Goal: Task Accomplishment & Management: Complete application form

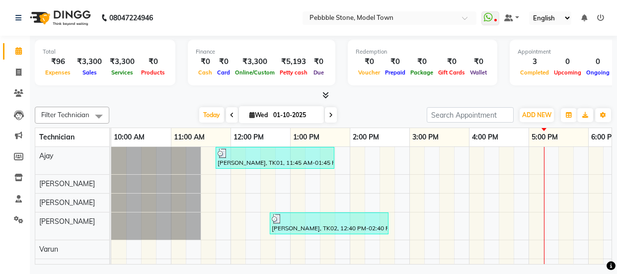
click at [17, 72] on icon at bounding box center [18, 72] width 5 height 7
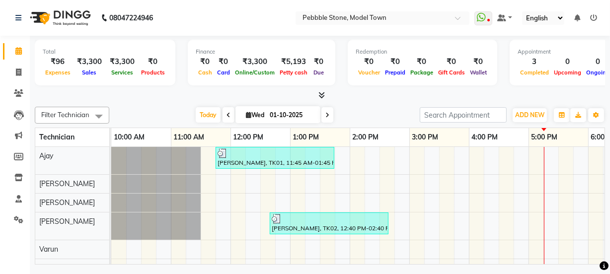
select select "8684"
select select "service"
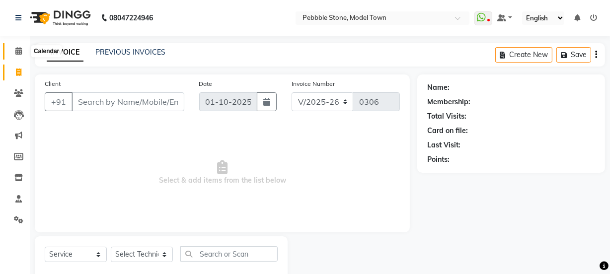
click at [16, 50] on icon at bounding box center [18, 50] width 6 height 7
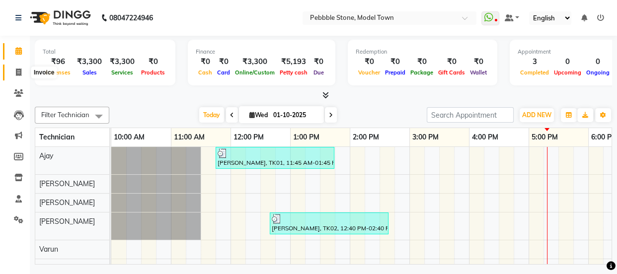
click at [18, 69] on icon at bounding box center [18, 72] width 5 height 7
select select "service"
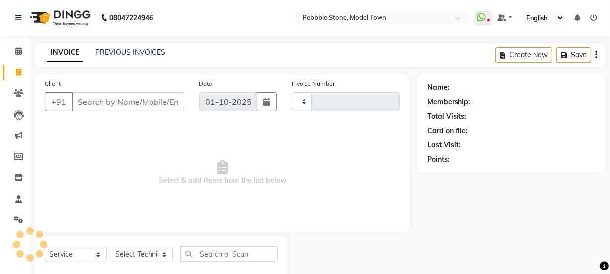
type input "0306"
select select "8684"
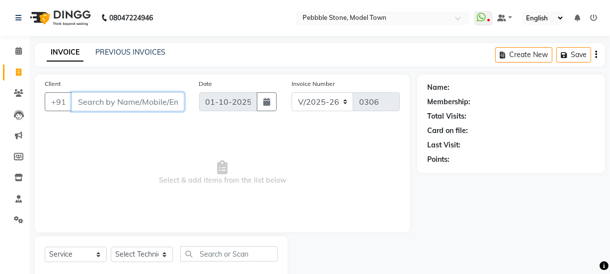
click at [103, 97] on input "Client" at bounding box center [128, 101] width 113 height 19
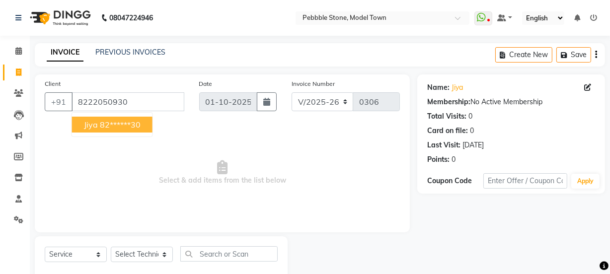
click at [116, 125] on ngb-highlight "82******30" at bounding box center [120, 125] width 41 height 10
type input "82******30"
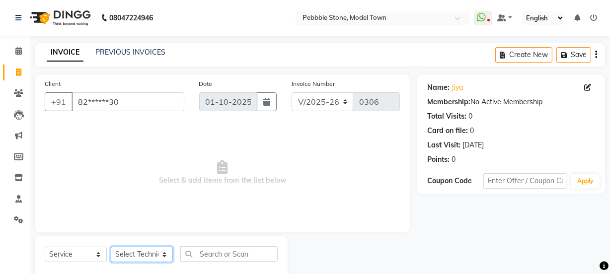
click at [134, 252] on select "Select Technician Ajay amit [PERSON_NAME] Manager [PERSON_NAME]" at bounding box center [142, 254] width 62 height 15
select select "90515"
click at [111, 247] on select "Select Technician Ajay amit [PERSON_NAME] Manager [PERSON_NAME]" at bounding box center [142, 254] width 62 height 15
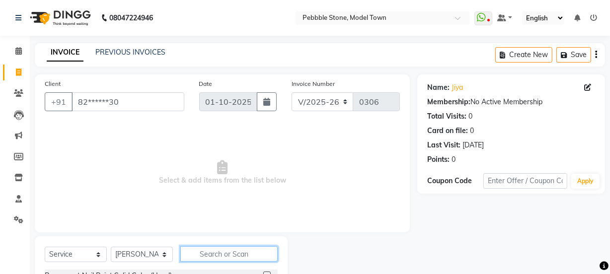
click at [218, 255] on input "text" at bounding box center [228, 253] width 97 height 15
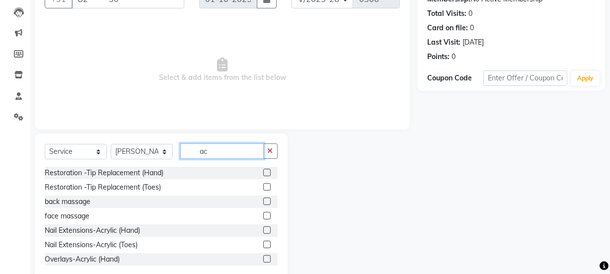
scroll to position [124, 0]
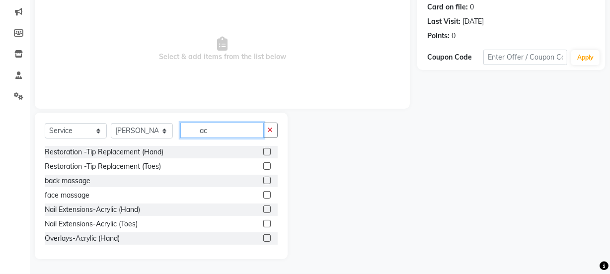
type input "ac"
click at [263, 209] on label at bounding box center [266, 209] width 7 height 7
click at [263, 209] on input "checkbox" at bounding box center [266, 210] width 6 height 6
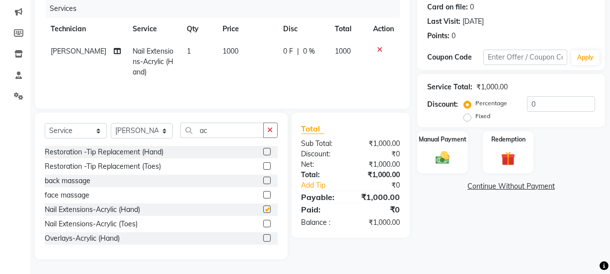
checkbox input "false"
click at [214, 130] on input "ac" at bounding box center [221, 130] width 83 height 15
type input "a"
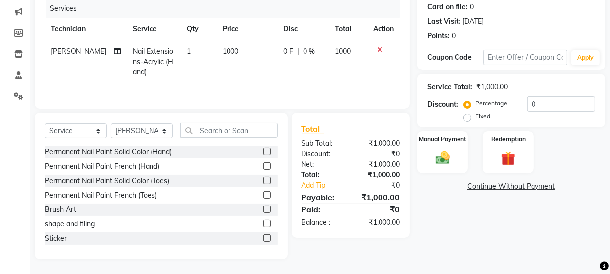
click at [263, 151] on label at bounding box center [266, 151] width 7 height 7
click at [263, 151] on input "checkbox" at bounding box center [266, 152] width 6 height 6
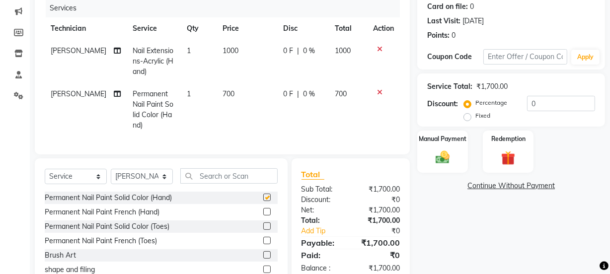
checkbox input "false"
click at [263, 259] on label at bounding box center [266, 254] width 7 height 7
click at [263, 259] on input "checkbox" at bounding box center [266, 255] width 6 height 6
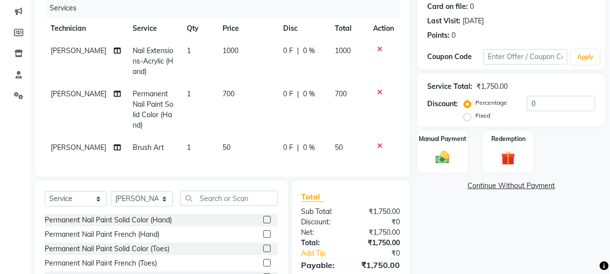
checkbox input "false"
click at [187, 149] on span "1" at bounding box center [189, 147] width 4 height 9
select select "90515"
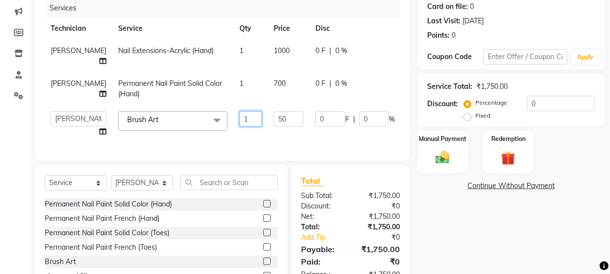
click at [239, 111] on input "1" at bounding box center [250, 118] width 22 height 15
type input "4"
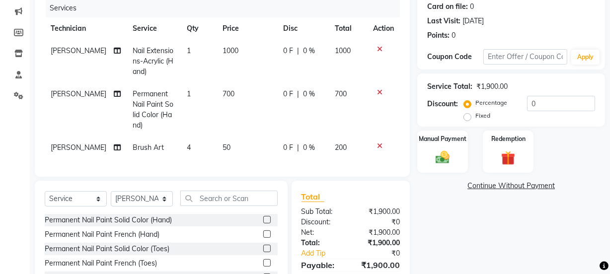
click at [255, 126] on tbody "amit Nail Extensions-Acrylic (Hand) 1 1000 0 F | 0 % 1000 amit Permanent Nail P…" at bounding box center [222, 99] width 355 height 119
click at [223, 147] on span "50" at bounding box center [226, 147] width 8 height 9
select select "90515"
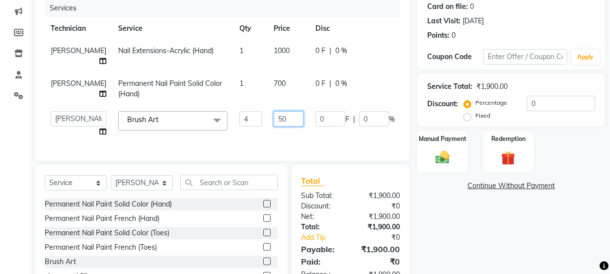
click at [274, 111] on input "50" at bounding box center [289, 118] width 30 height 15
type input "5"
type input "100"
click at [246, 126] on tbody "amit Nail Extensions-Acrylic (Hand) 1 1000 0 F | 0 % 1000 amit Permanent Nail P…" at bounding box center [254, 91] width 418 height 103
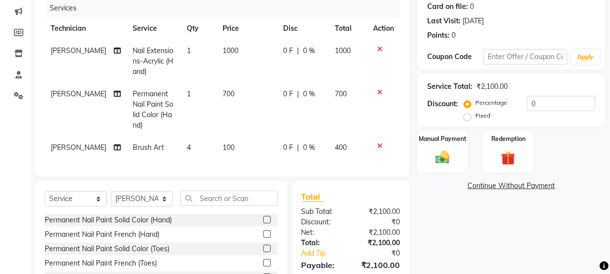
click at [187, 150] on span "4" at bounding box center [189, 147] width 4 height 9
select select "90515"
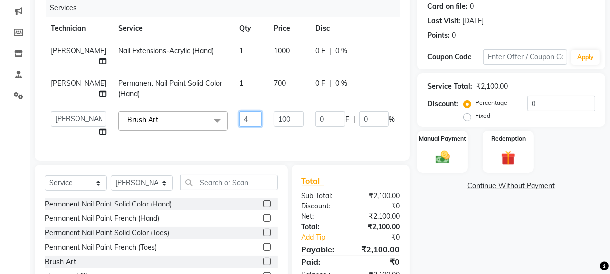
click at [239, 111] on input "4" at bounding box center [250, 118] width 22 height 15
type input "3"
type input "6"
click at [223, 131] on tbody "amit Nail Extensions-Acrylic (Hand) 1 1000 0 F | 0 % 1000 amit Permanent Nail P…" at bounding box center [254, 91] width 418 height 103
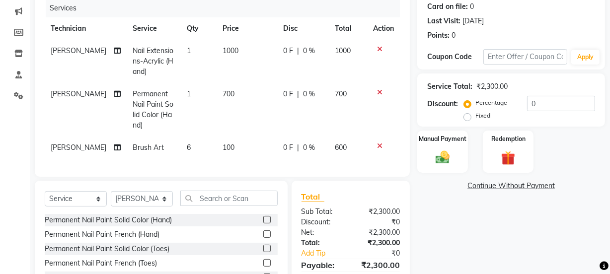
click at [283, 48] on span "0 F" at bounding box center [288, 51] width 10 height 10
select select "90515"
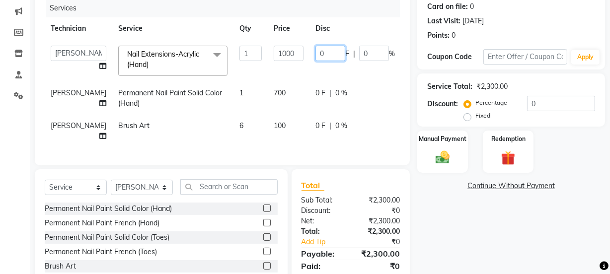
click at [315, 53] on input "0" at bounding box center [330, 53] width 30 height 15
type input "0150"
click at [309, 68] on td "0150 F | 0 %" at bounding box center [354, 61] width 91 height 42
select select "90515"
click at [315, 89] on span "0 F" at bounding box center [320, 93] width 10 height 10
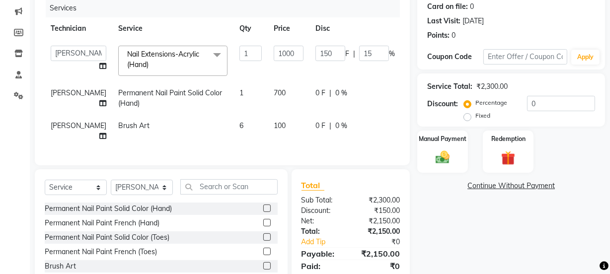
select select "90515"
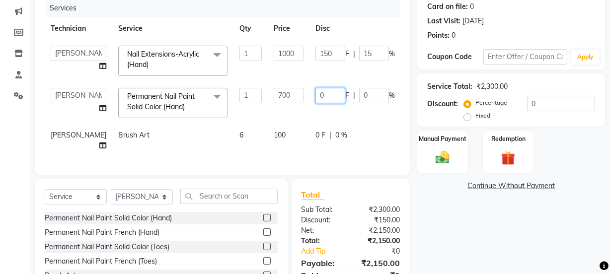
click at [315, 91] on input "0" at bounding box center [330, 95] width 30 height 15
type input "0150"
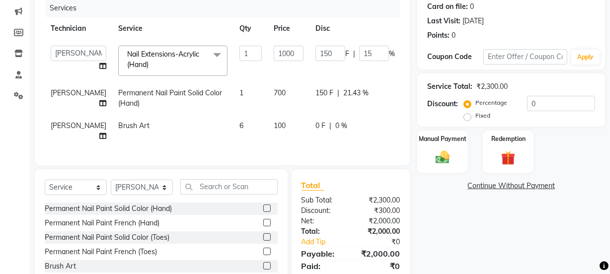
click at [296, 118] on tbody "Ajay amit [PERSON_NAME] Manager [PERSON_NAME] Varun Nail Extensions-Acrylic (Ha…" at bounding box center [254, 94] width 418 height 108
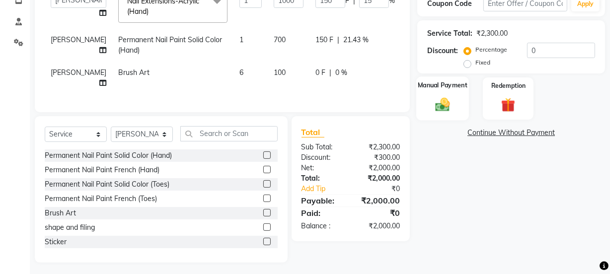
click at [441, 94] on div "Manual Payment" at bounding box center [442, 98] width 53 height 44
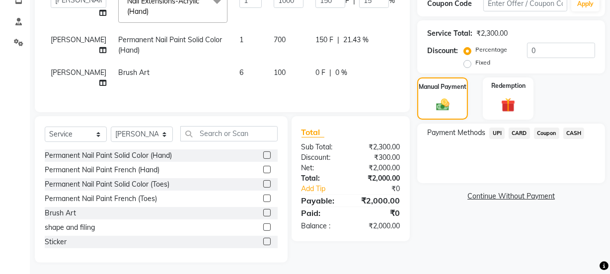
click at [495, 132] on span "UPI" at bounding box center [496, 133] width 15 height 11
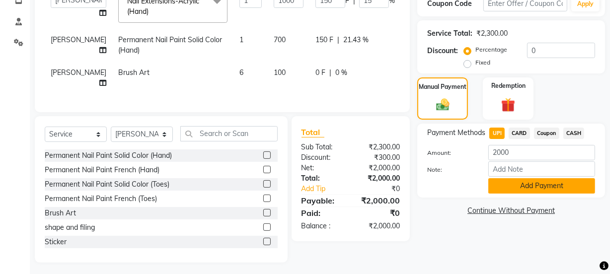
click at [523, 189] on button "Add Payment" at bounding box center [541, 185] width 107 height 15
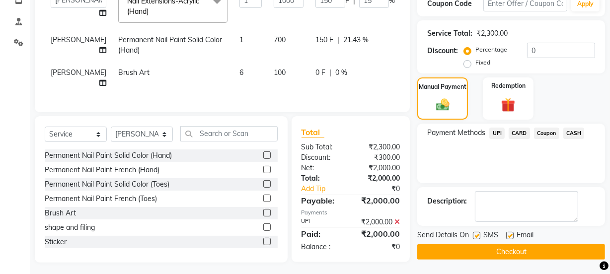
click at [506, 248] on button "Checkout" at bounding box center [511, 251] width 188 height 15
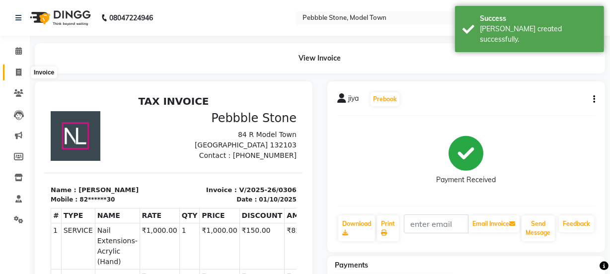
click at [19, 71] on icon at bounding box center [18, 72] width 5 height 7
select select "8684"
select select "service"
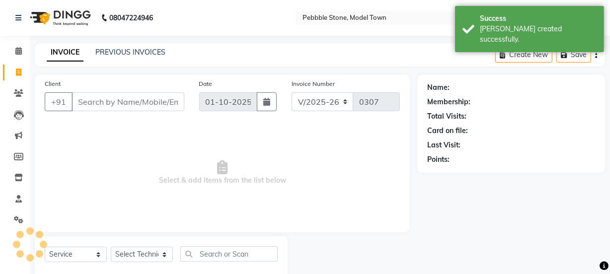
scroll to position [25, 0]
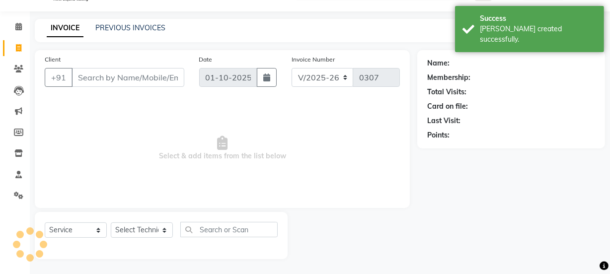
click at [108, 77] on input "Client" at bounding box center [128, 77] width 113 height 19
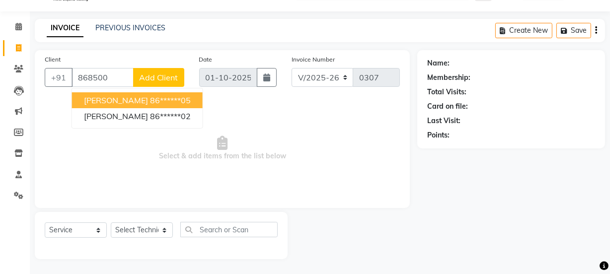
click at [150, 100] on ngb-highlight "86******05" at bounding box center [170, 100] width 41 height 10
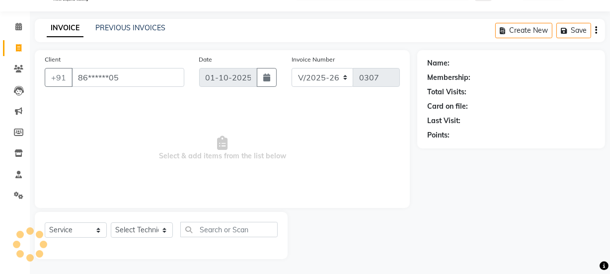
type input "86******05"
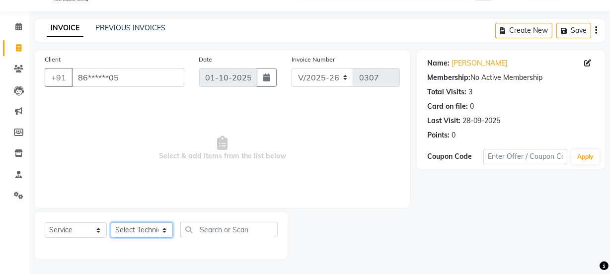
click at [145, 228] on select "Select Technician Ajay amit [PERSON_NAME] Manager [PERSON_NAME]" at bounding box center [142, 229] width 62 height 15
select select "87627"
click at [111, 222] on select "Select Technician Ajay amit [PERSON_NAME] Manager [PERSON_NAME]" at bounding box center [142, 229] width 62 height 15
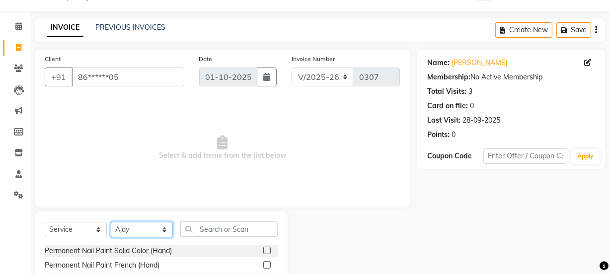
scroll to position [124, 0]
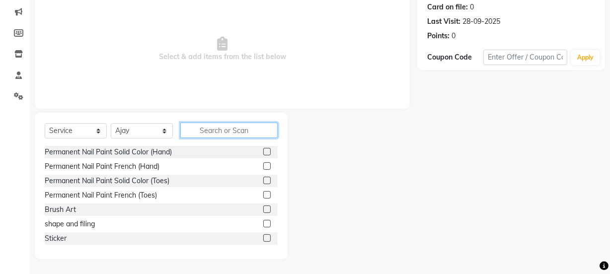
click at [219, 131] on input "text" at bounding box center [228, 130] width 97 height 15
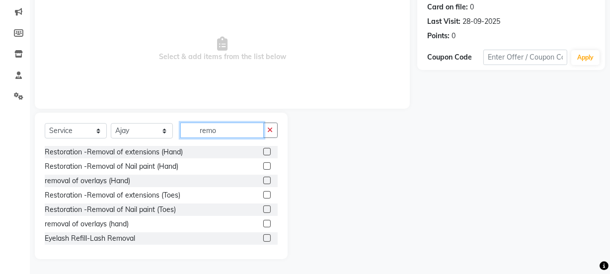
type input "remo"
click at [263, 164] on label at bounding box center [266, 165] width 7 height 7
click at [263, 164] on input "checkbox" at bounding box center [266, 166] width 6 height 6
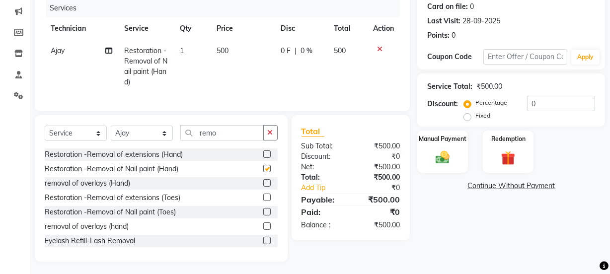
checkbox input "false"
click at [279, 51] on td "0 F | 0 %" at bounding box center [301, 67] width 53 height 54
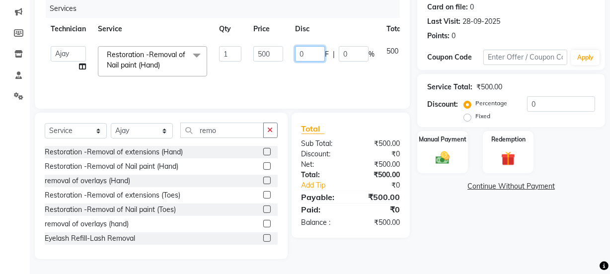
click at [302, 52] on input "0" at bounding box center [310, 53] width 30 height 15
type input "0200"
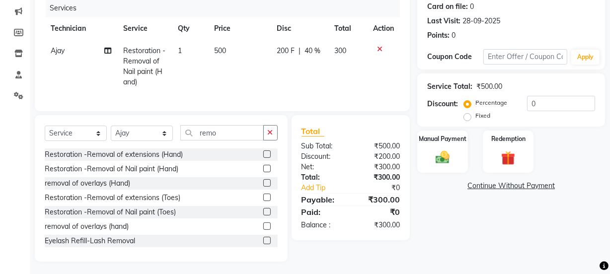
click at [302, 72] on td "200 F | 40 %" at bounding box center [300, 67] width 58 height 54
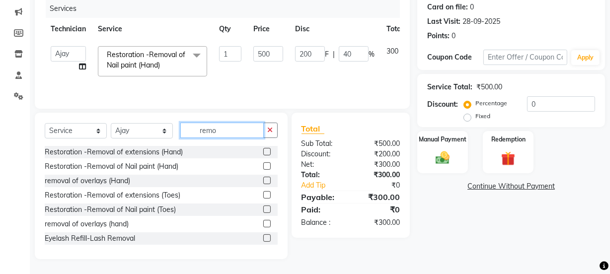
click at [223, 134] on input "remo" at bounding box center [221, 130] width 83 height 15
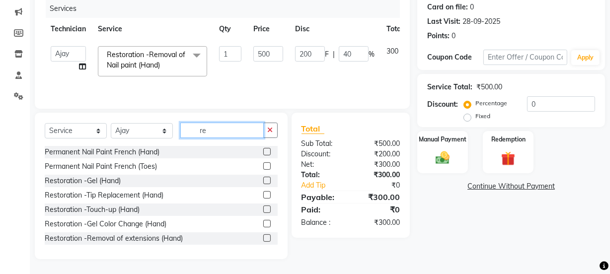
type input "r"
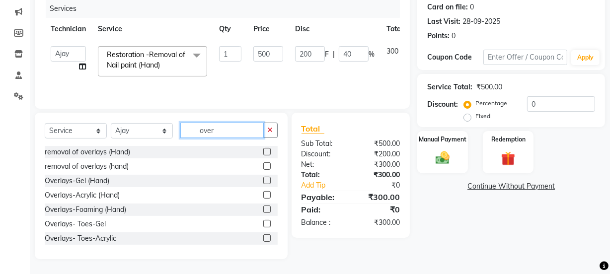
type input "over"
click at [263, 194] on label at bounding box center [266, 194] width 7 height 7
click at [263, 194] on input "checkbox" at bounding box center [266, 195] width 6 height 6
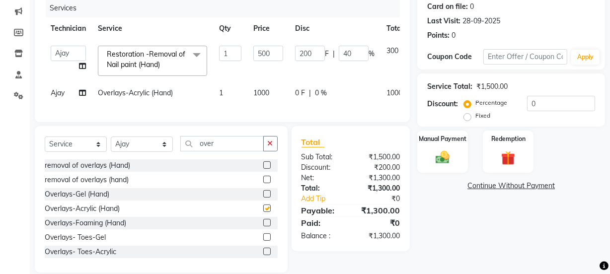
checkbox input "false"
click at [231, 147] on input "over" at bounding box center [221, 143] width 83 height 15
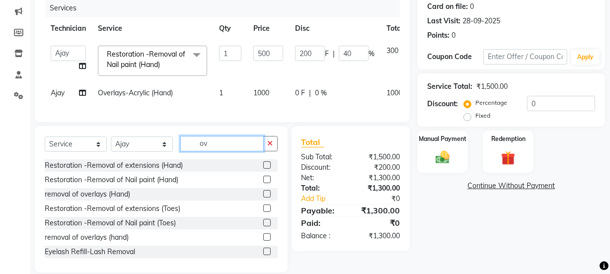
type input "o"
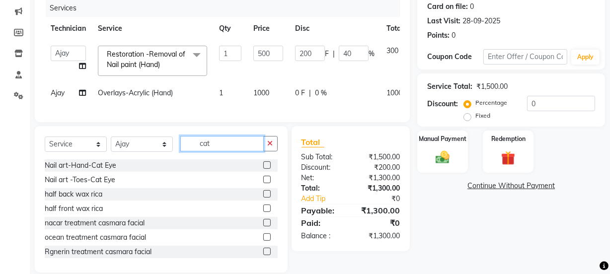
scroll to position [123, 0]
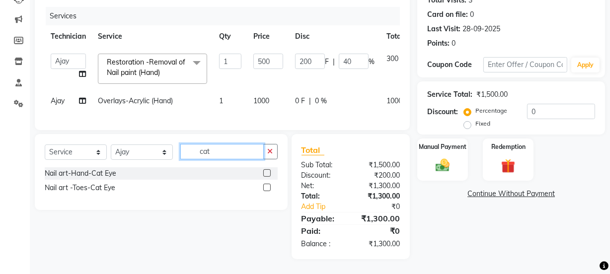
type input "cat"
click at [267, 174] on label at bounding box center [266, 172] width 7 height 7
click at [267, 174] on input "checkbox" at bounding box center [266, 173] width 6 height 6
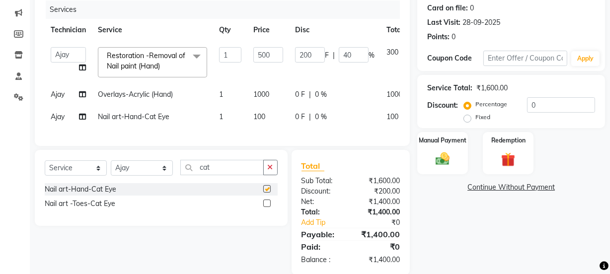
checkbox input "false"
click at [223, 117] on td "1" at bounding box center [230, 117] width 34 height 22
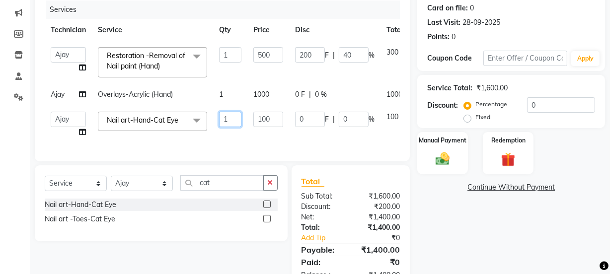
click at [238, 121] on input "1" at bounding box center [230, 119] width 22 height 15
type input "10"
click at [245, 144] on div "Client +91 86******05 Date [DATE] Invoice Number V/2025 V/[PHONE_NUMBER] Servic…" at bounding box center [222, 57] width 375 height 210
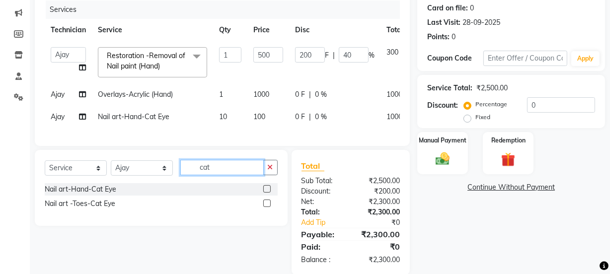
click at [215, 174] on input "cat" at bounding box center [221, 167] width 83 height 15
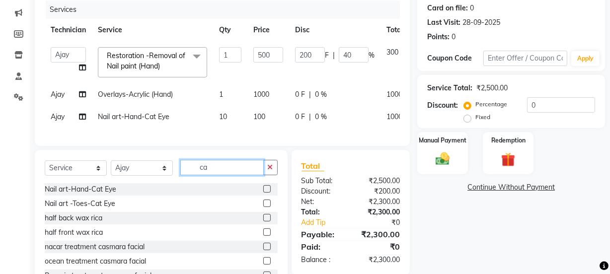
type input "c"
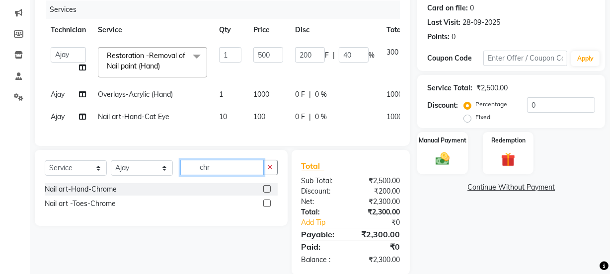
type input "chr"
click at [264, 193] on label at bounding box center [266, 188] width 7 height 7
click at [264, 193] on input "checkbox" at bounding box center [266, 189] width 6 height 6
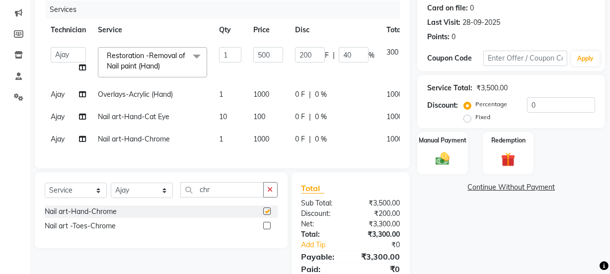
checkbox input "false"
click at [297, 139] on span "0 F" at bounding box center [300, 139] width 10 height 10
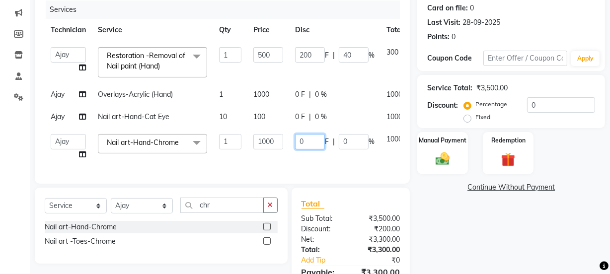
click at [303, 139] on input "0" at bounding box center [310, 141] width 30 height 15
type input "0500"
click at [299, 159] on div "Services Technician Service Qty Price Disc Total Action Ajay amit [PERSON_NAME]…" at bounding box center [222, 86] width 355 height 173
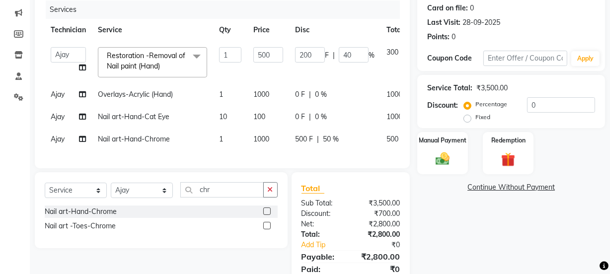
click at [299, 117] on span "0 F" at bounding box center [300, 117] width 10 height 10
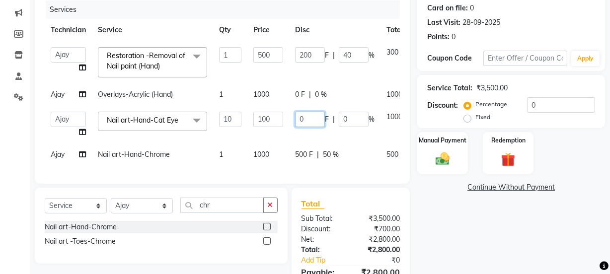
click at [309, 119] on input "0" at bounding box center [310, 119] width 30 height 15
type input "0300"
click at [302, 132] on tbody "Ajay amit [PERSON_NAME] Manager [PERSON_NAME] Varun Restoration -Removal of Nai…" at bounding box center [243, 103] width 397 height 125
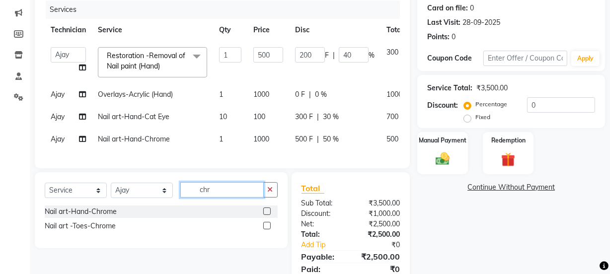
click at [224, 197] on input "chr" at bounding box center [221, 189] width 83 height 15
type input "c"
type input "cat"
click at [267, 215] on label at bounding box center [266, 211] width 7 height 7
click at [267, 215] on input "checkbox" at bounding box center [266, 212] width 6 height 6
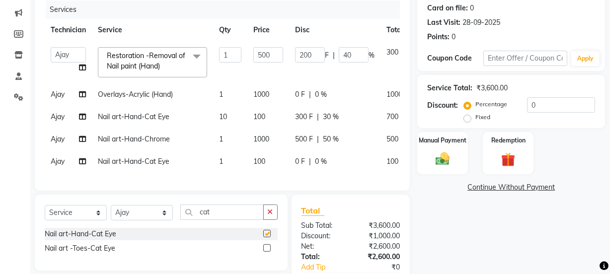
checkbox input "false"
click at [223, 161] on td "1" at bounding box center [230, 161] width 34 height 22
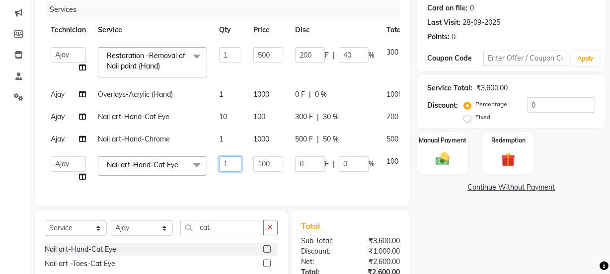
click at [231, 161] on input "1" at bounding box center [230, 163] width 22 height 15
type input "10"
click at [235, 181] on div "Services Technician Service Qty Price Disc Total Action Ajay amit [PERSON_NAME]…" at bounding box center [222, 98] width 355 height 196
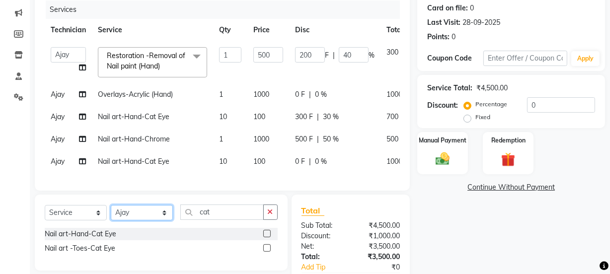
click at [156, 220] on select "Select Technician Ajay amit [PERSON_NAME] Manager [PERSON_NAME]" at bounding box center [142, 212] width 62 height 15
select select "87632"
click at [111, 212] on select "Select Technician Ajay amit [PERSON_NAME] Manager [PERSON_NAME]" at bounding box center [142, 212] width 62 height 15
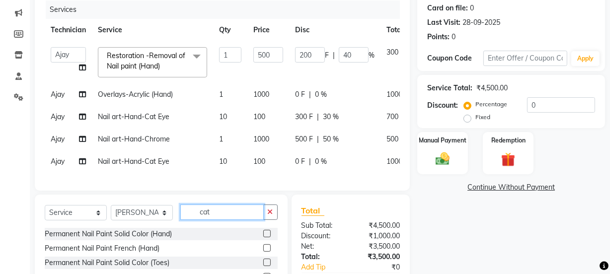
click at [216, 219] on input "cat" at bounding box center [221, 212] width 83 height 15
type input "cat"
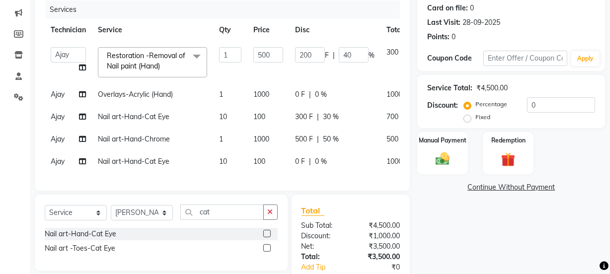
click at [265, 237] on label at bounding box center [266, 233] width 7 height 7
click at [265, 237] on input "checkbox" at bounding box center [266, 234] width 6 height 6
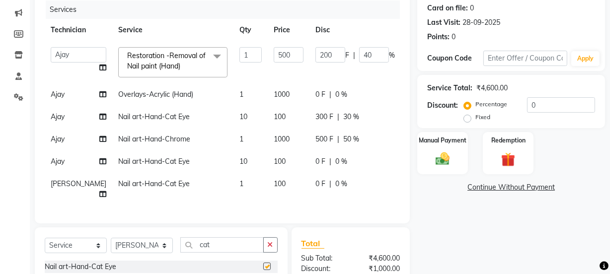
checkbox input "false"
click at [226, 252] on input "cat" at bounding box center [221, 244] width 83 height 15
type input "c"
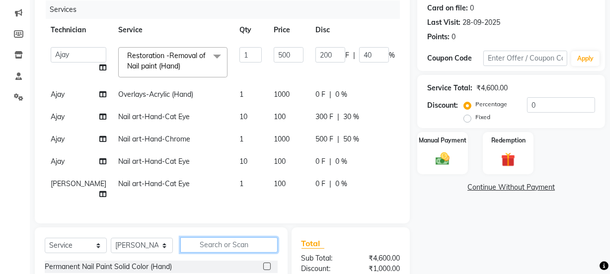
scroll to position [244, 0]
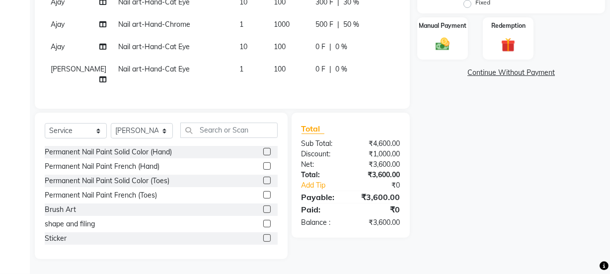
click at [263, 152] on label at bounding box center [266, 151] width 7 height 7
click at [263, 152] on input "checkbox" at bounding box center [266, 152] width 6 height 6
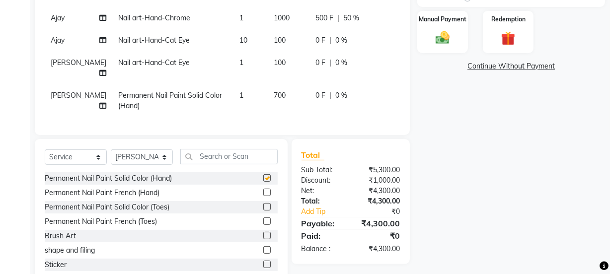
checkbox input "false"
click at [315, 92] on span "0 F" at bounding box center [320, 95] width 10 height 10
select select "87632"
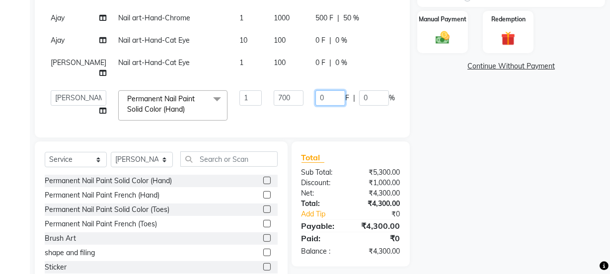
click at [315, 94] on input "0" at bounding box center [330, 97] width 30 height 15
type input "0500"
click at [309, 115] on td "0500 F | 0 %" at bounding box center [354, 105] width 91 height 42
select select "87632"
click at [150, 160] on select "Select Technician Ajay amit [PERSON_NAME] Manager [PERSON_NAME]" at bounding box center [142, 159] width 62 height 15
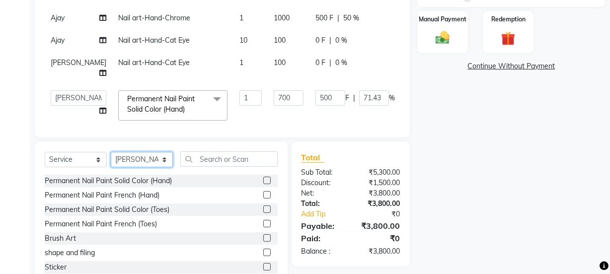
select select "87627"
click at [111, 152] on select "Select Technician Ajay amit [PERSON_NAME] Manager [PERSON_NAME]" at bounding box center [142, 159] width 62 height 15
click at [263, 180] on label at bounding box center [266, 180] width 7 height 7
click at [263, 180] on input "checkbox" at bounding box center [266, 181] width 6 height 6
checkbox input "false"
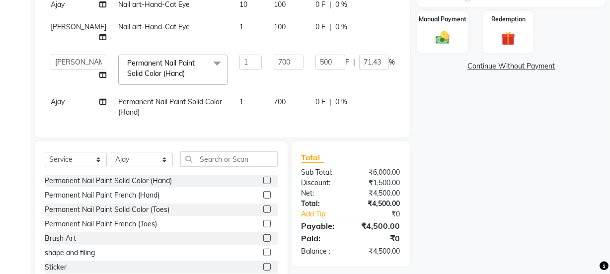
scroll to position [46, 0]
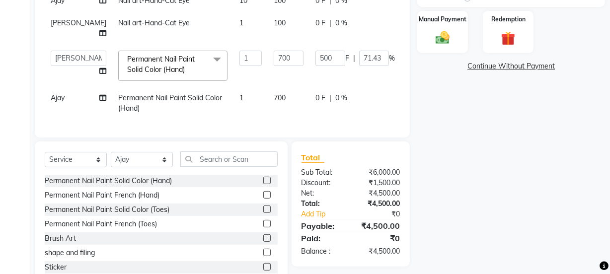
click at [309, 89] on td "0 F | 0 %" at bounding box center [354, 103] width 91 height 33
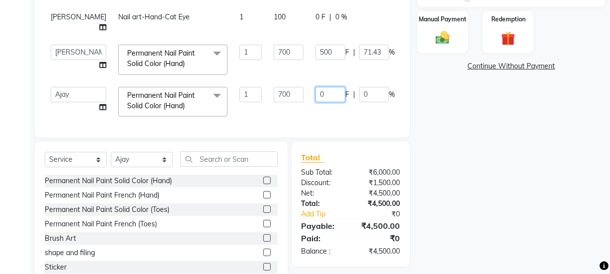
click at [315, 93] on input "0" at bounding box center [330, 94] width 30 height 15
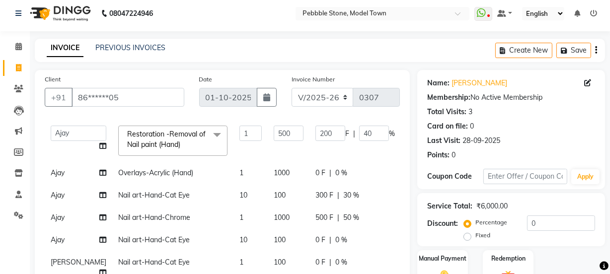
click at [315, 213] on span "500 F" at bounding box center [324, 218] width 18 height 10
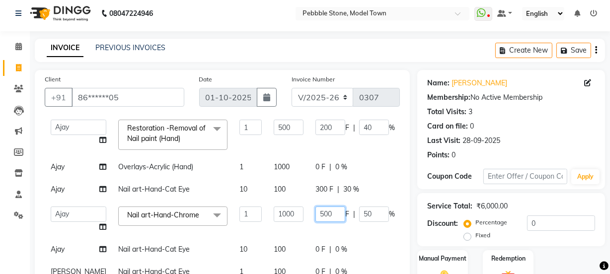
click at [315, 213] on input "500" at bounding box center [330, 214] width 30 height 15
type input "5"
type input "100"
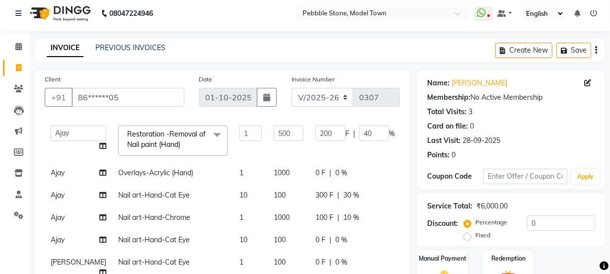
click at [291, 228] on tbody "Ajay amit [PERSON_NAME] Manager [PERSON_NAME] Varun Restoration -Removal of Nai…" at bounding box center [254, 239] width 418 height 239
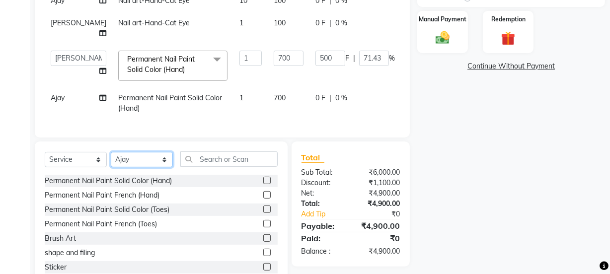
click at [147, 159] on select "Select Technician Ajay amit [PERSON_NAME] Manager [PERSON_NAME]" at bounding box center [142, 159] width 62 height 15
select select "87689"
click at [111, 152] on select "Select Technician Ajay amit [PERSON_NAME] Manager [PERSON_NAME]" at bounding box center [142, 159] width 62 height 15
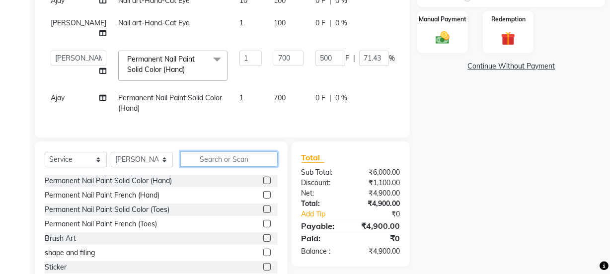
click at [215, 160] on input "text" at bounding box center [228, 158] width 97 height 15
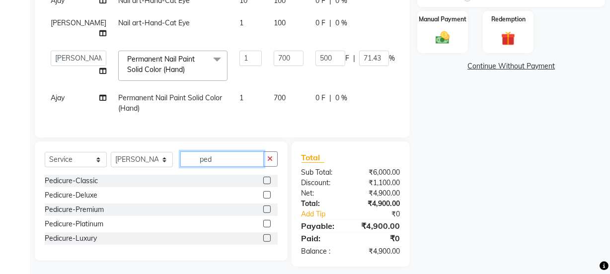
type input "ped"
click at [267, 209] on label at bounding box center [266, 209] width 7 height 7
click at [267, 209] on input "checkbox" at bounding box center [266, 210] width 6 height 6
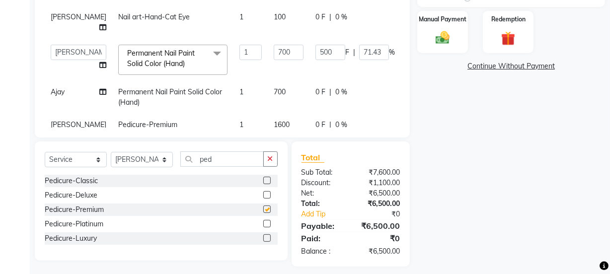
checkbox input "false"
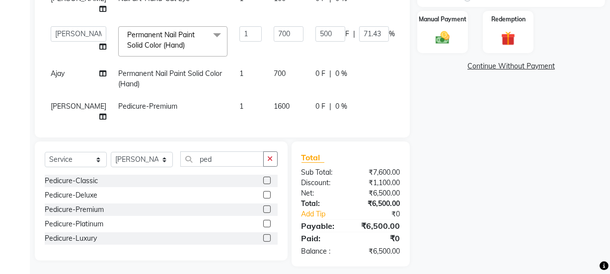
scroll to position [68, 0]
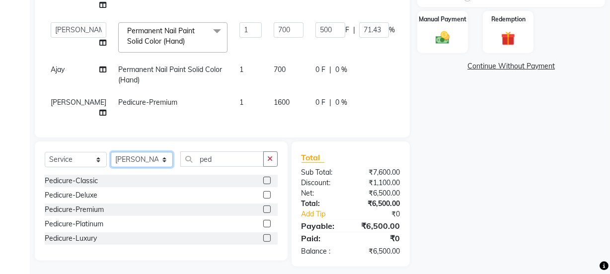
click at [153, 157] on select "Select Technician Ajay amit [PERSON_NAME] Manager [PERSON_NAME]" at bounding box center [142, 159] width 62 height 15
select select "87694"
click at [111, 152] on select "Select Technician Ajay amit [PERSON_NAME] Manager [PERSON_NAME]" at bounding box center [142, 159] width 62 height 15
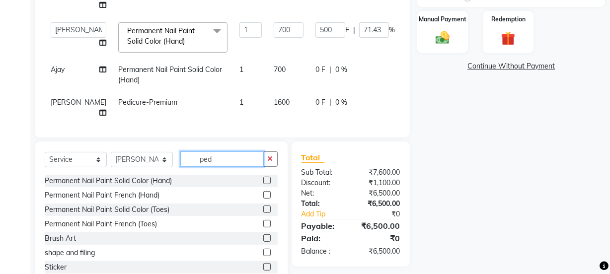
click at [220, 160] on input "ped" at bounding box center [221, 158] width 83 height 15
type input "p"
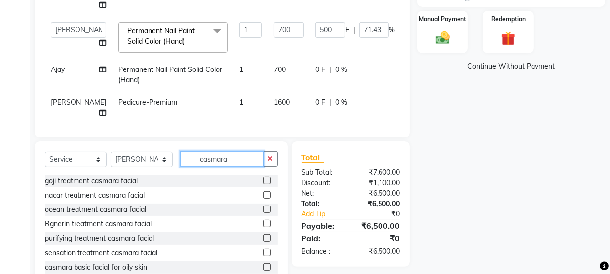
type input "casmara"
click at [263, 206] on label at bounding box center [266, 209] width 7 height 7
click at [263, 207] on input "checkbox" at bounding box center [266, 210] width 6 height 6
checkbox input "false"
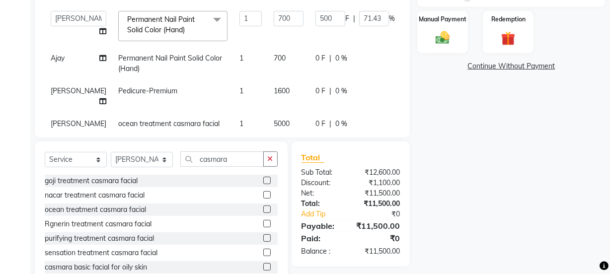
scroll to position [86, 0]
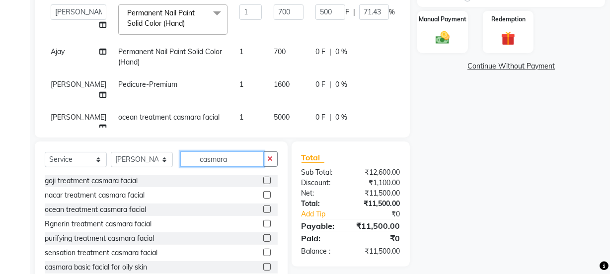
click at [242, 159] on input "casmara" at bounding box center [221, 158] width 83 height 15
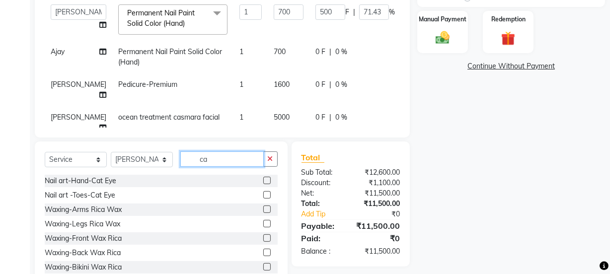
type input "c"
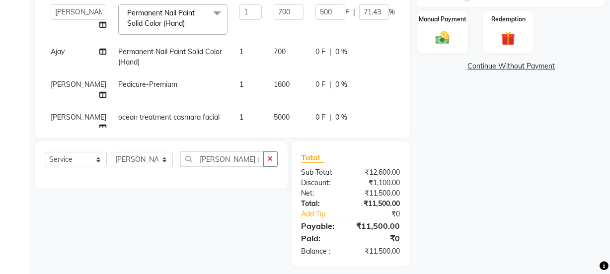
drag, startPoint x: 226, startPoint y: 171, endPoint x: 230, endPoint y: 158, distance: 13.5
click at [230, 158] on div "Select Service Product Membership Package Voucher Prepaid Gift Card Select Tech…" at bounding box center [161, 162] width 233 height 23
click at [230, 159] on input "[PERSON_NAME] o3" at bounding box center [221, 158] width 83 height 15
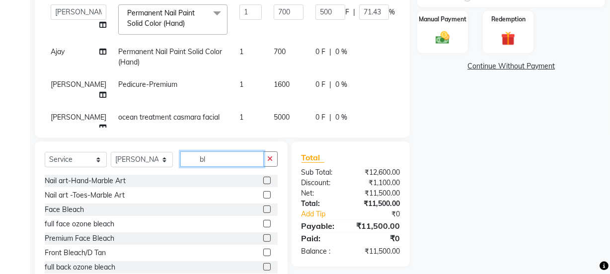
type input "b"
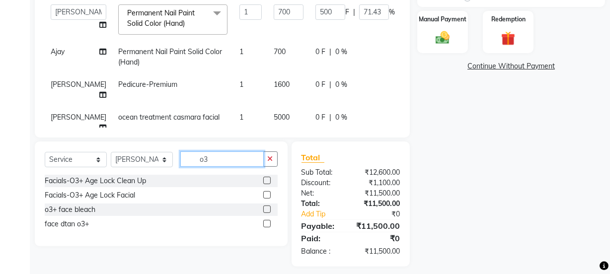
type input "o3"
click at [267, 210] on label at bounding box center [266, 209] width 7 height 7
click at [267, 210] on input "checkbox" at bounding box center [266, 210] width 6 height 6
checkbox input "false"
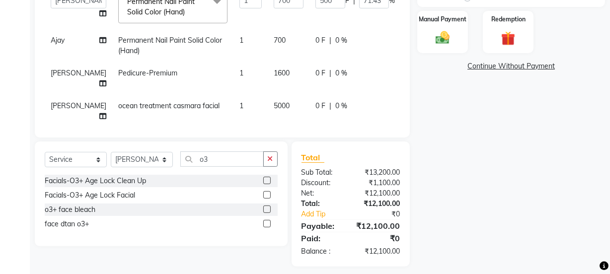
scroll to position [104, 0]
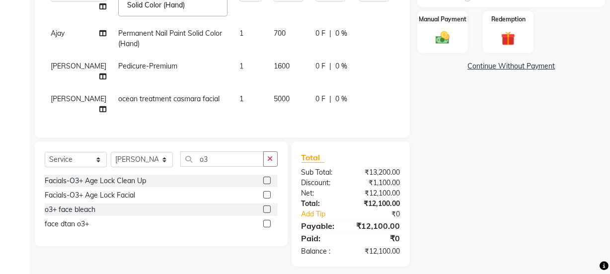
click at [315, 127] on span "0 F" at bounding box center [320, 132] width 10 height 10
select select "87694"
click at [315, 127] on input "0" at bounding box center [330, 134] width 30 height 15
type input "0100"
click at [268, 97] on td "5000" at bounding box center [289, 104] width 42 height 33
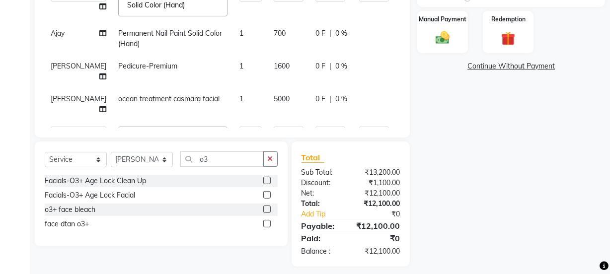
select select "87694"
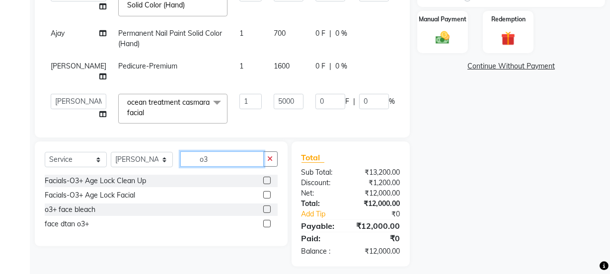
click at [221, 159] on input "o3" at bounding box center [221, 158] width 83 height 15
type input "o"
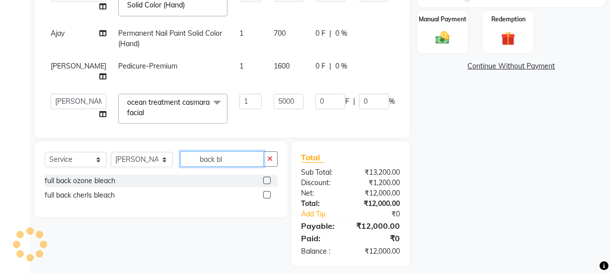
type input "back bl"
click at [268, 179] on label at bounding box center [266, 180] width 7 height 7
click at [268, 179] on input "checkbox" at bounding box center [266, 181] width 6 height 6
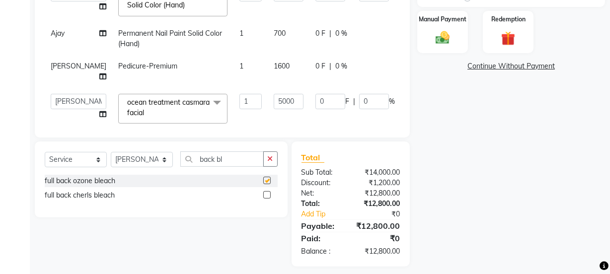
checkbox input "false"
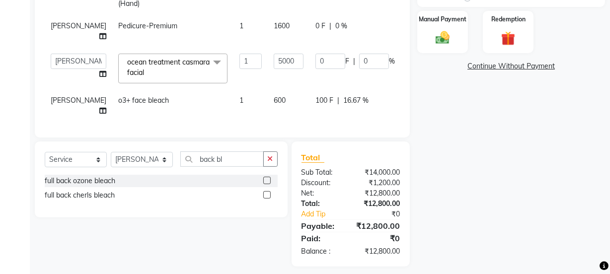
scroll to position [155, 0]
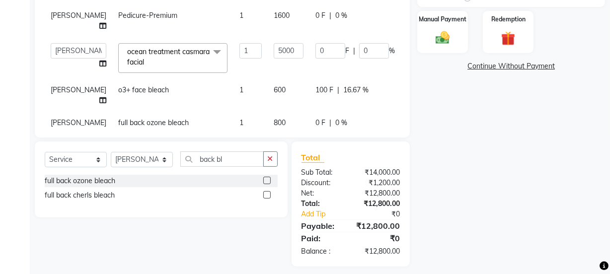
click at [315, 118] on span "0 F" at bounding box center [320, 123] width 10 height 10
select select "87694"
click at [315, 118] on input "0" at bounding box center [330, 125] width 30 height 15
type input "0400"
click at [303, 115] on div "Services Technician Service Qty Price Disc Total Action Ajay amit [PERSON_NAME]…" at bounding box center [222, 3] width 355 height 248
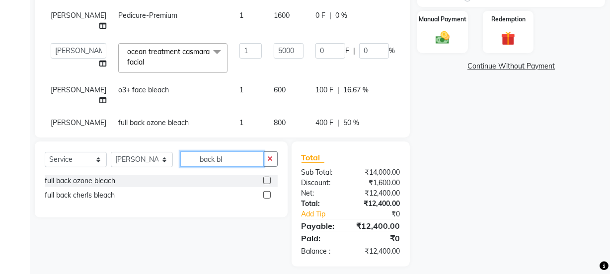
click at [230, 160] on input "back bl" at bounding box center [221, 158] width 83 height 15
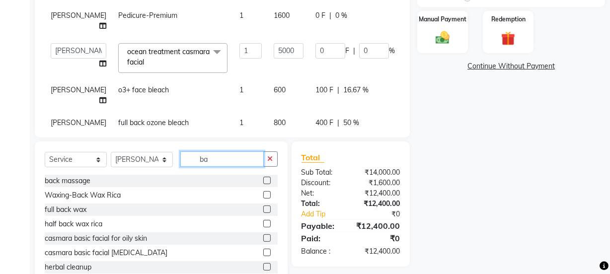
type input "b"
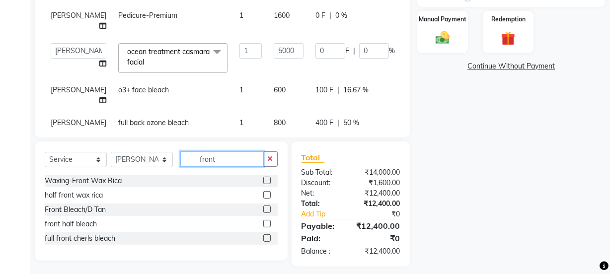
type input "front"
click at [266, 222] on label at bounding box center [266, 223] width 7 height 7
click at [266, 222] on input "checkbox" at bounding box center [266, 224] width 6 height 6
checkbox input "false"
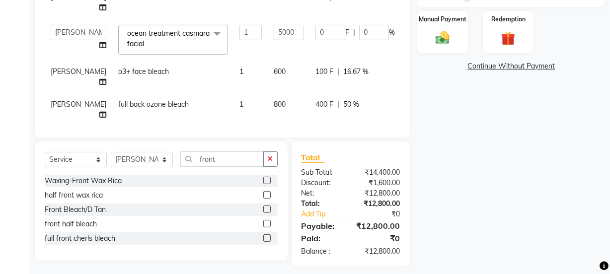
scroll to position [177, 0]
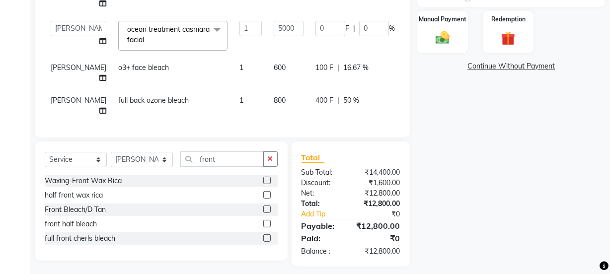
click at [315, 128] on span "0 F" at bounding box center [320, 133] width 10 height 10
select select "87694"
click at [315, 128] on input "0" at bounding box center [330, 135] width 30 height 15
type input "0100"
click at [293, 118] on div "Services Technician Service Qty Price Disc Total Action Ajay amit [PERSON_NAME]…" at bounding box center [222, 3] width 355 height 248
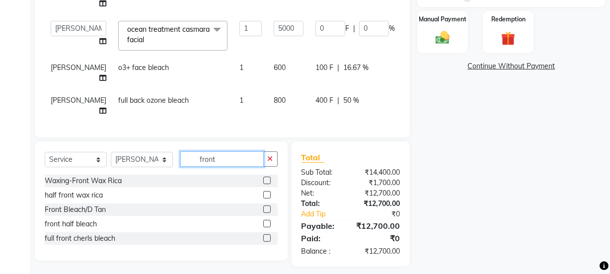
click at [232, 161] on input "front" at bounding box center [221, 158] width 83 height 15
type input "f"
type input "arms bl"
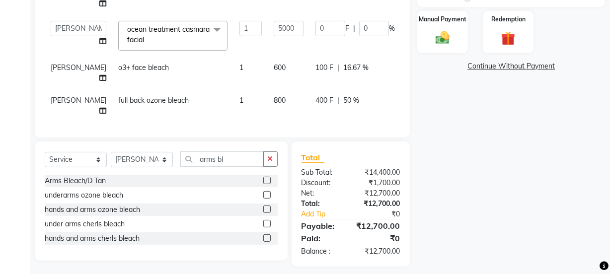
click at [268, 208] on label at bounding box center [266, 209] width 7 height 7
click at [268, 208] on input "checkbox" at bounding box center [266, 210] width 6 height 6
checkbox input "false"
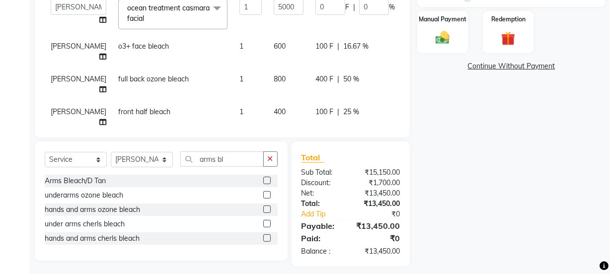
scroll to position [199, 0]
click at [315, 139] on span "0 F" at bounding box center [320, 144] width 10 height 10
select select "87694"
click at [315, 139] on input "0" at bounding box center [330, 146] width 30 height 15
type input "0150"
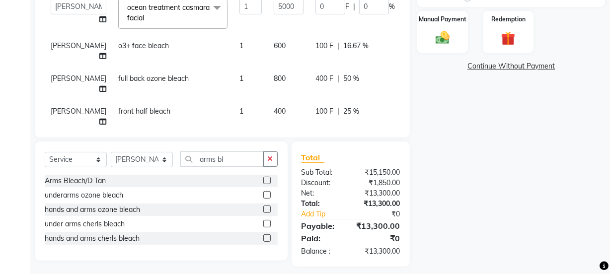
click at [288, 117] on div "Services Technician Service Qty Price Disc Total Action Ajay amit [PERSON_NAME]…" at bounding box center [222, 3] width 355 height 248
click at [228, 159] on input "arms bl" at bounding box center [221, 158] width 83 height 15
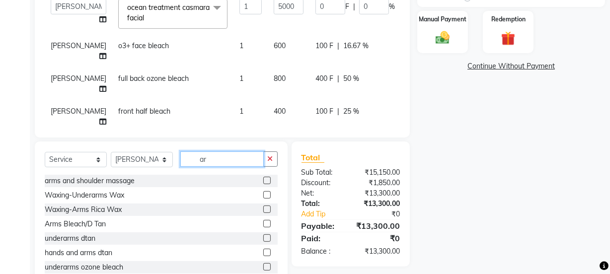
type input "a"
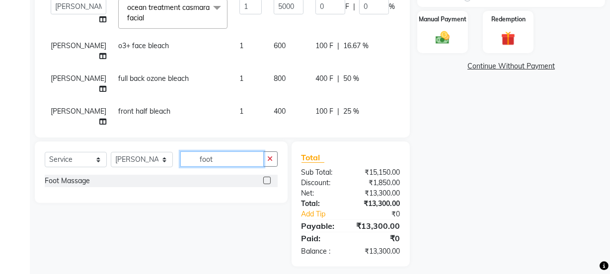
type input "foot"
click at [266, 181] on label at bounding box center [266, 180] width 7 height 7
click at [266, 181] on input "checkbox" at bounding box center [266, 181] width 6 height 6
checkbox input "false"
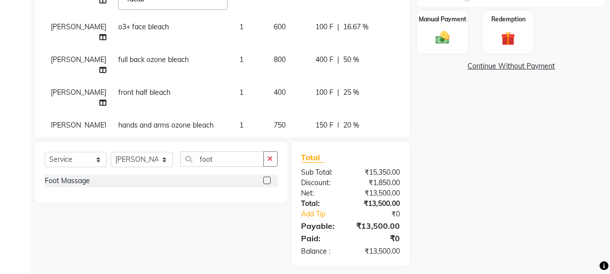
scroll to position [222, 0]
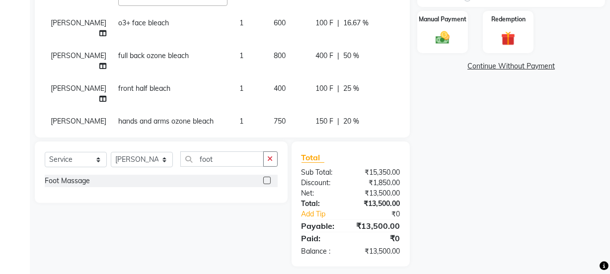
click at [315, 149] on span "0 F" at bounding box center [320, 154] width 10 height 10
select select "87694"
click at [274, 149] on input "200" at bounding box center [289, 156] width 30 height 15
type input "2"
type input "300"
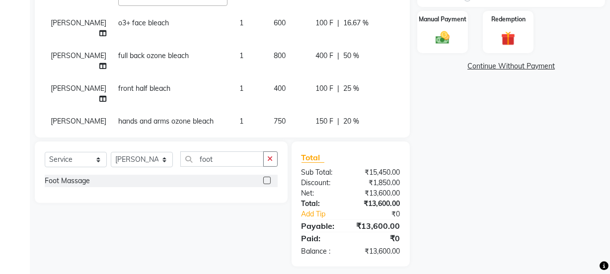
click at [283, 114] on div "Services Technician Service Qty Price Disc Total Action Ajay amit [PERSON_NAME]…" at bounding box center [222, 3] width 355 height 248
click at [227, 159] on input "foot" at bounding box center [221, 158] width 83 height 15
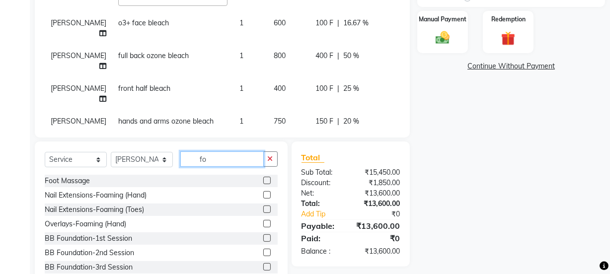
type input "f"
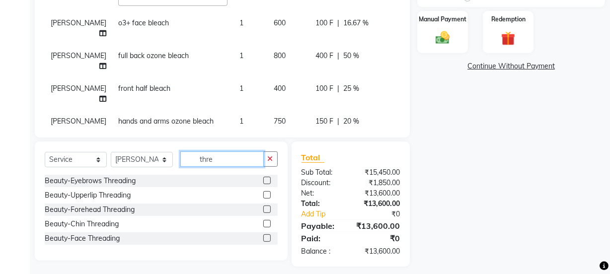
type input "thre"
click at [266, 179] on label at bounding box center [266, 180] width 7 height 7
click at [266, 179] on input "checkbox" at bounding box center [266, 181] width 6 height 6
checkbox input "false"
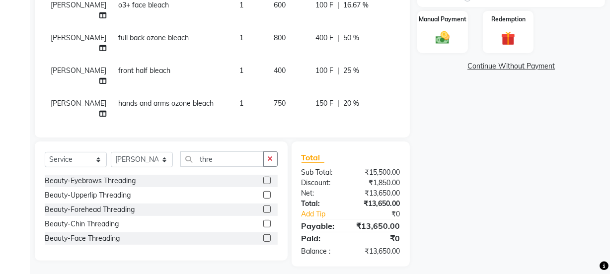
scroll to position [244, 0]
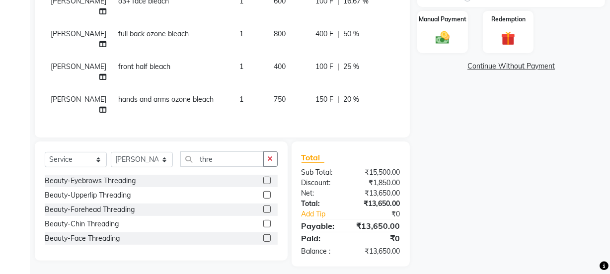
click at [267, 193] on label at bounding box center [266, 194] width 7 height 7
click at [267, 193] on input "checkbox" at bounding box center [266, 195] width 6 height 6
checkbox input "false"
click at [267, 208] on label at bounding box center [266, 209] width 7 height 7
click at [267, 208] on input "checkbox" at bounding box center [266, 210] width 6 height 6
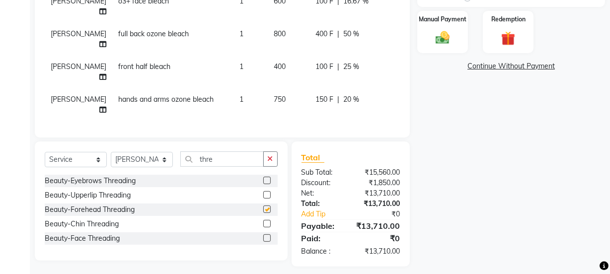
checkbox input "false"
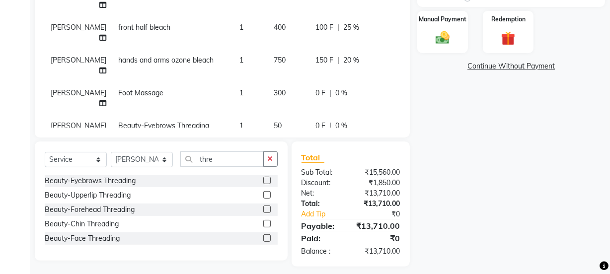
scroll to position [288, 0]
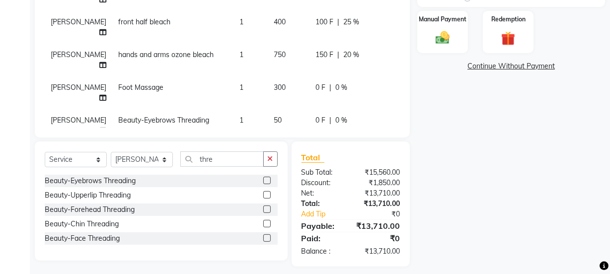
click at [315, 181] on span "0 F" at bounding box center [320, 186] width 10 height 10
select select "87694"
click at [315, 181] on input "0" at bounding box center [330, 188] width 30 height 15
type input "010"
click at [309, 175] on td "10 F | 33.33 %" at bounding box center [354, 191] width 91 height 33
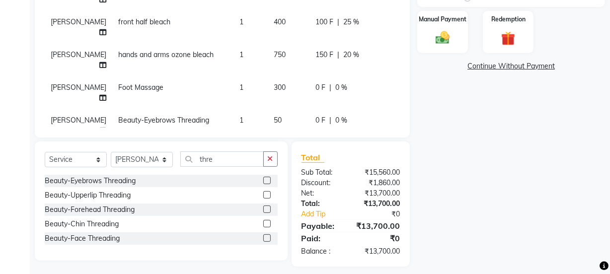
select select "87694"
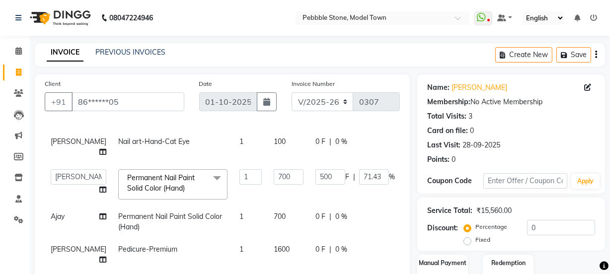
scroll to position [162, 0]
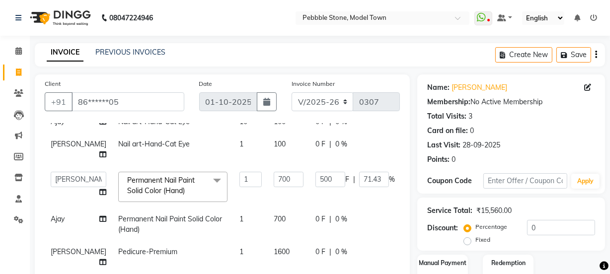
click at [315, 144] on span "0 F" at bounding box center [320, 144] width 10 height 10
select select "87632"
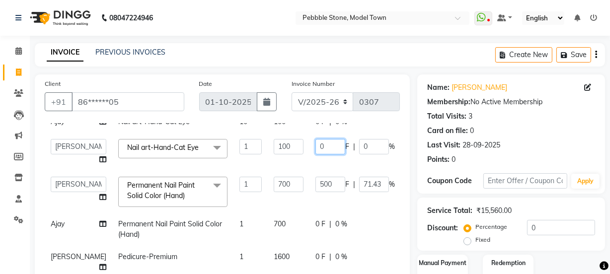
click at [315, 150] on input "0" at bounding box center [330, 146] width 30 height 15
type input "0200"
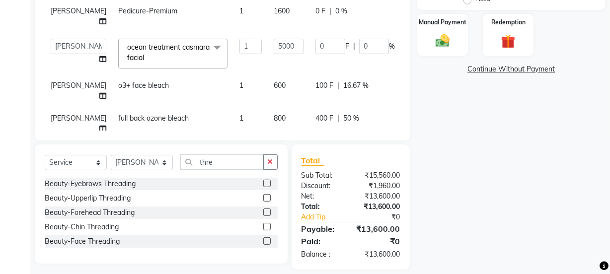
scroll to position [251, 0]
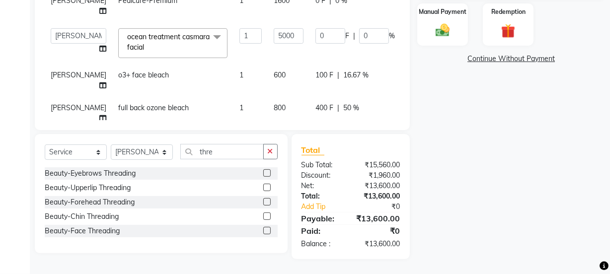
click at [315, 70] on span "100 F" at bounding box center [324, 75] width 18 height 10
select select "87694"
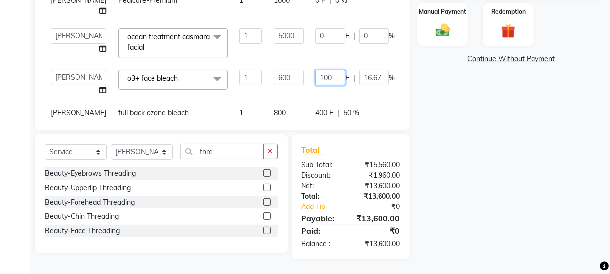
click at [315, 70] on input "100" at bounding box center [330, 77] width 30 height 15
type input "1"
type input "200"
click at [301, 77] on tbody "Ajay amit [PERSON_NAME] Manager [PERSON_NAME] Varun Restoration -Removal of Nai…" at bounding box center [254, 45] width 418 height 590
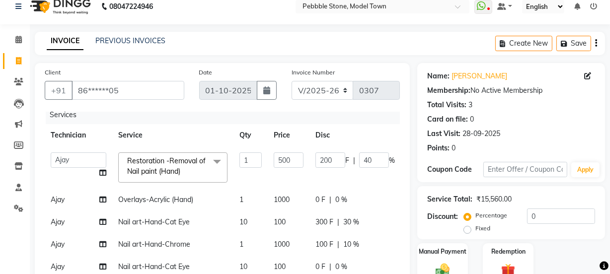
scroll to position [0, 0]
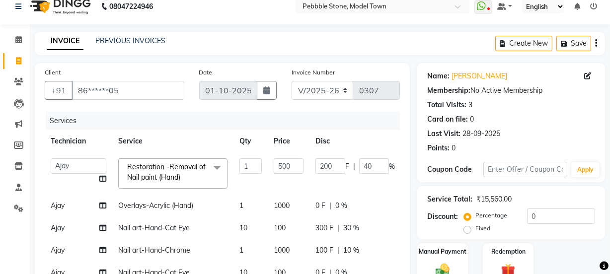
click at [315, 204] on span "0 F" at bounding box center [320, 206] width 10 height 10
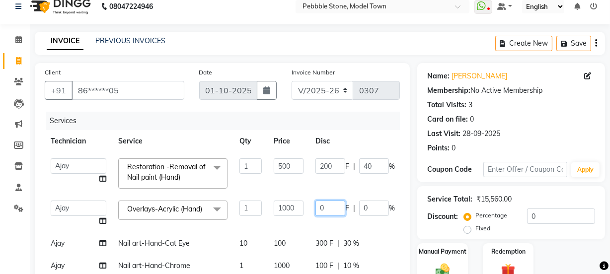
click at [315, 206] on input "0" at bounding box center [330, 208] width 30 height 15
type input "0500"
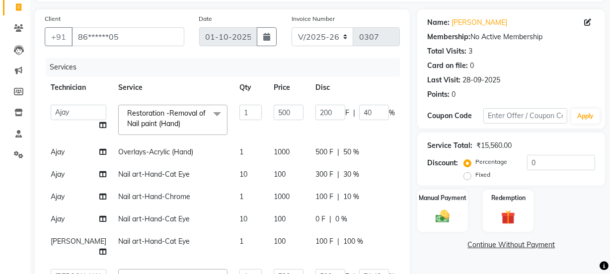
scroll to position [66, 0]
click at [315, 196] on span "100 F" at bounding box center [324, 196] width 18 height 10
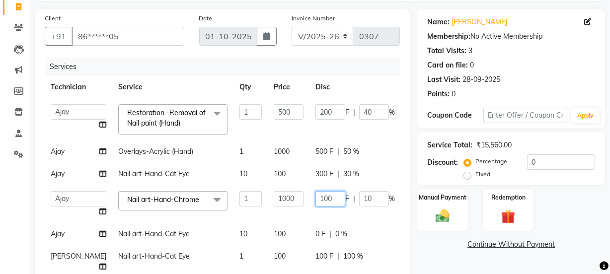
click at [315, 196] on input "100" at bounding box center [330, 198] width 30 height 15
type input "1"
type input "5"
type input "600"
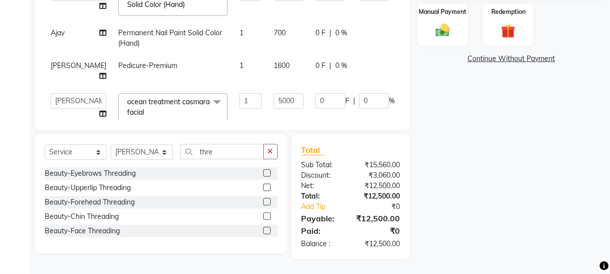
scroll to position [108, 0]
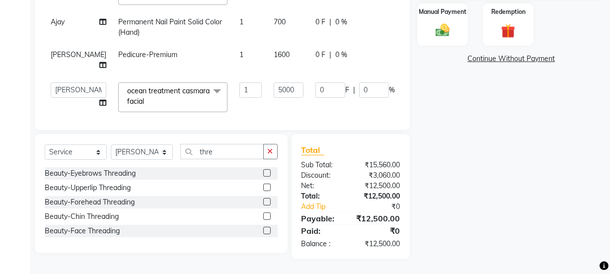
click at [315, 55] on span "0 F" at bounding box center [320, 55] width 10 height 10
select select "87689"
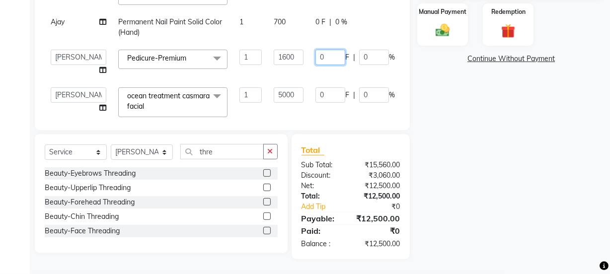
click at [315, 57] on input "0" at bounding box center [330, 57] width 30 height 15
type input "0300"
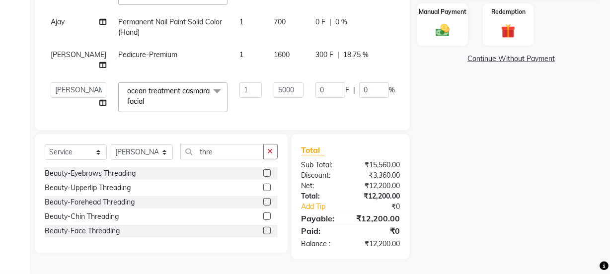
click at [306, 70] on tbody "Ajay amit [PERSON_NAME] Manager [PERSON_NAME] Varun Restoration -Removal of Nai…" at bounding box center [254, 96] width 418 height 585
click at [315, 82] on input "0" at bounding box center [330, 89] width 30 height 15
type input "0625"
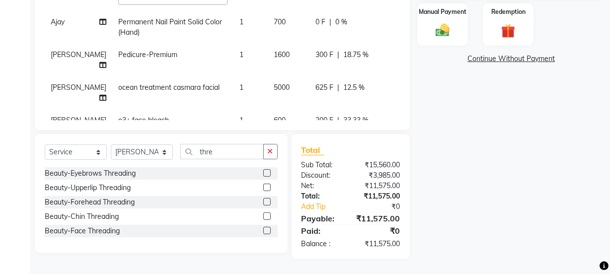
click at [290, 101] on tbody "Ajay amit [PERSON_NAME] Manager [PERSON_NAME] Varun Restoration -Removal of Nai…" at bounding box center [254, 92] width 418 height 576
click at [315, 82] on span "625 F" at bounding box center [324, 87] width 18 height 10
select select "87694"
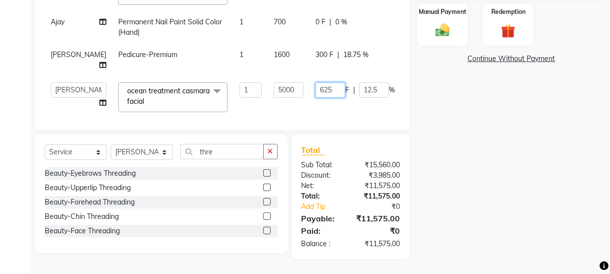
click at [315, 82] on input "625" at bounding box center [330, 89] width 30 height 15
type input "6"
type input "725"
click at [304, 103] on tbody "Ajay amit [PERSON_NAME] Manager [PERSON_NAME] Varun Restoration -Removal of Nai…" at bounding box center [254, 96] width 418 height 585
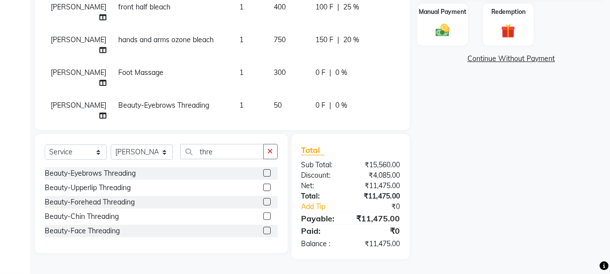
scroll to position [288, 0]
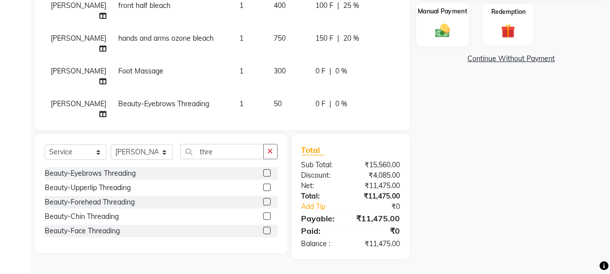
click at [428, 19] on div "Manual Payment" at bounding box center [442, 24] width 53 height 44
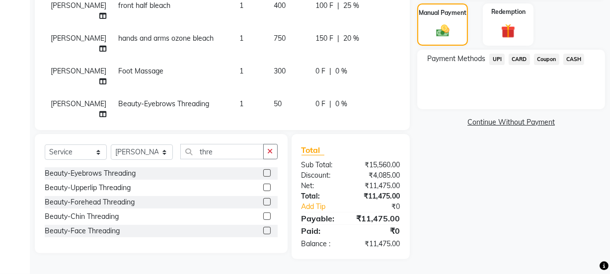
click at [570, 58] on span "CASH" at bounding box center [573, 59] width 21 height 11
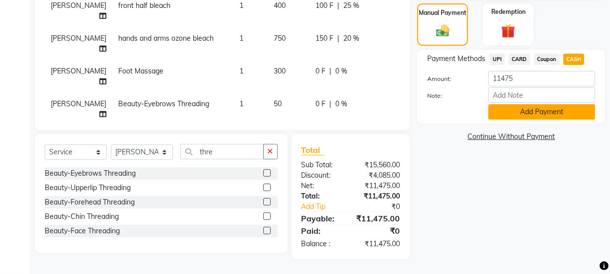
click at [522, 112] on button "Add Payment" at bounding box center [541, 111] width 107 height 15
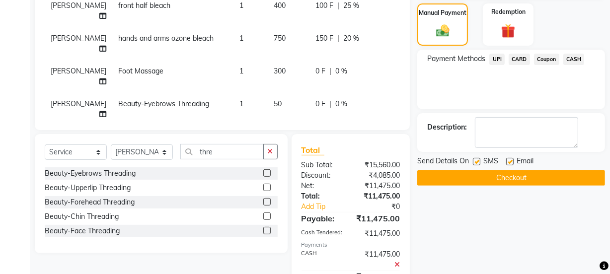
click at [502, 176] on button "Checkout" at bounding box center [511, 177] width 188 height 15
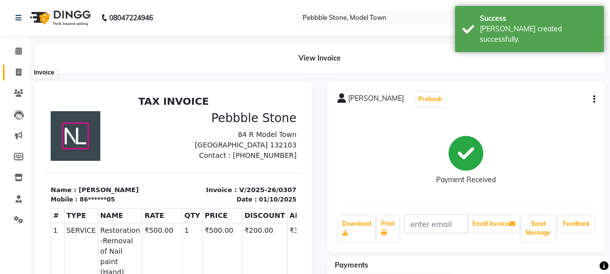
click at [14, 69] on span at bounding box center [18, 72] width 17 height 11
select select "service"
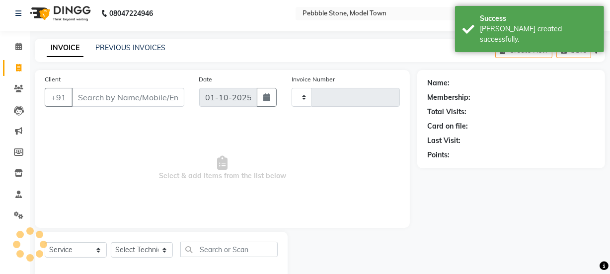
scroll to position [25, 0]
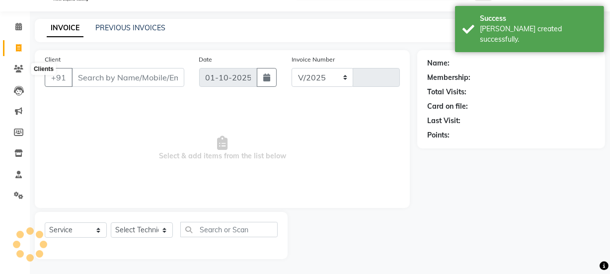
select select "8684"
type input "0308"
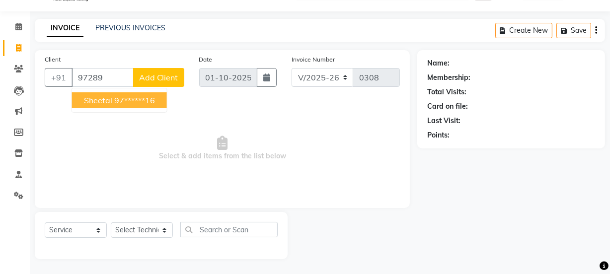
click at [121, 97] on ngb-highlight "97******16" at bounding box center [134, 100] width 41 height 10
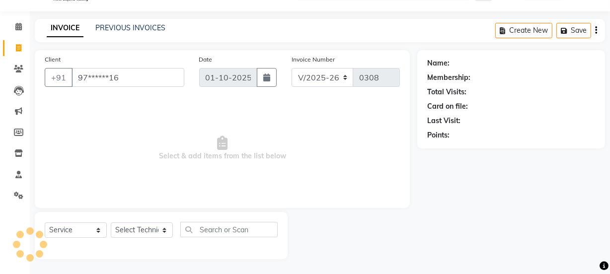
type input "97******16"
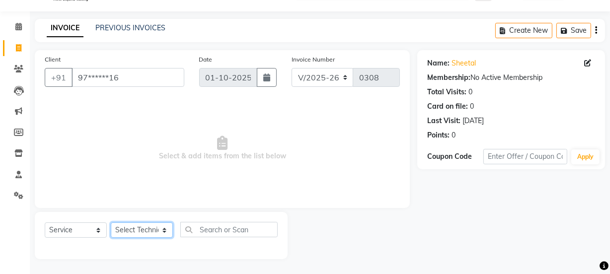
click at [144, 230] on select "Select Technician Ajay amit [PERSON_NAME] Manager [PERSON_NAME]" at bounding box center [142, 229] width 62 height 15
select select "87627"
click at [111, 222] on select "Select Technician Ajay amit [PERSON_NAME] Manager [PERSON_NAME]" at bounding box center [142, 229] width 62 height 15
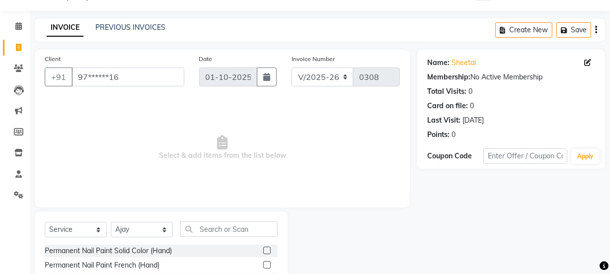
click at [263, 249] on label at bounding box center [266, 250] width 7 height 7
click at [263, 249] on input "checkbox" at bounding box center [266, 251] width 6 height 6
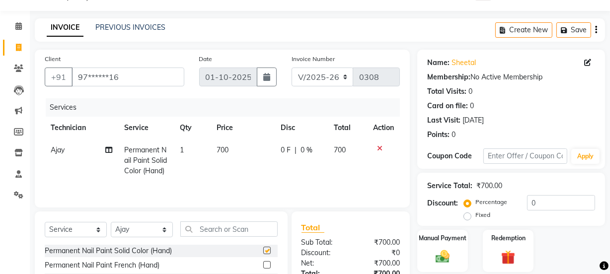
checkbox input "false"
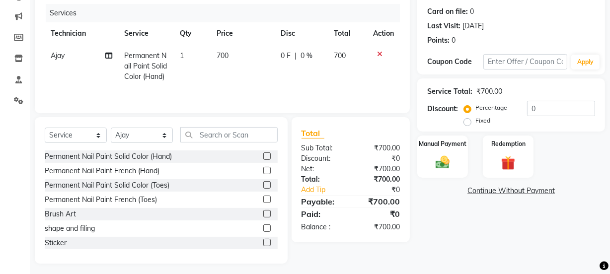
scroll to position [133, 0]
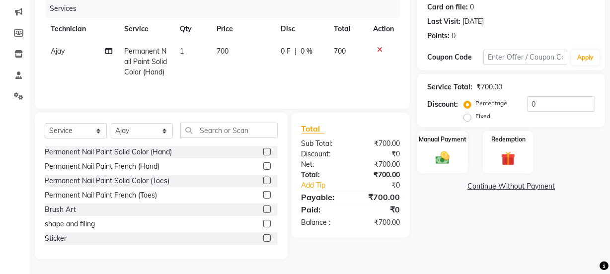
click at [263, 164] on label at bounding box center [266, 165] width 7 height 7
click at [263, 164] on input "checkbox" at bounding box center [266, 166] width 6 height 6
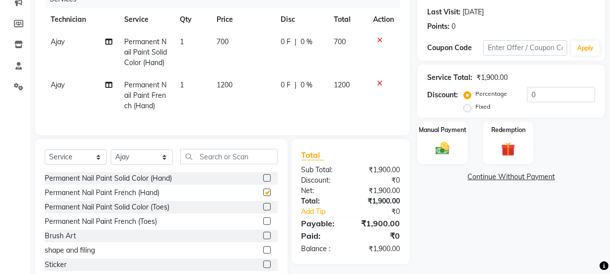
checkbox input "false"
click at [157, 165] on select "Select Technician Ajay amit [PERSON_NAME] Manager [PERSON_NAME]" at bounding box center [142, 156] width 62 height 15
select select "87632"
click at [111, 165] on select "Select Technician Ajay amit [PERSON_NAME] Manager [PERSON_NAME]" at bounding box center [142, 156] width 62 height 15
click at [263, 211] on label at bounding box center [266, 206] width 7 height 7
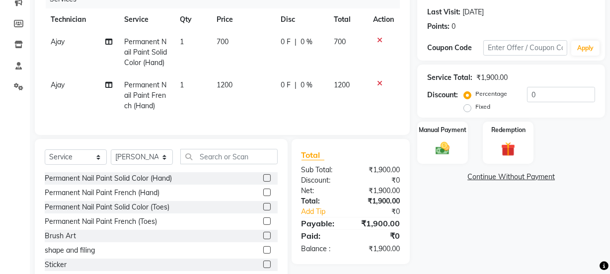
click at [263, 211] on input "checkbox" at bounding box center [266, 207] width 6 height 6
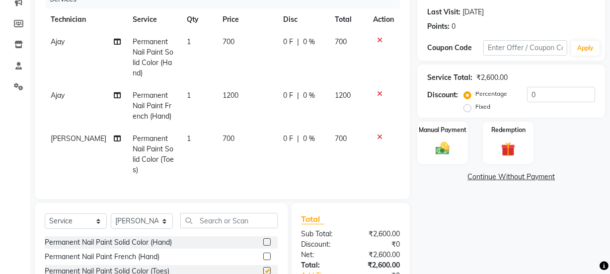
checkbox input "false"
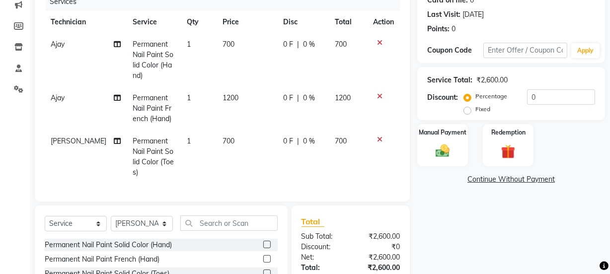
scroll to position [122, 0]
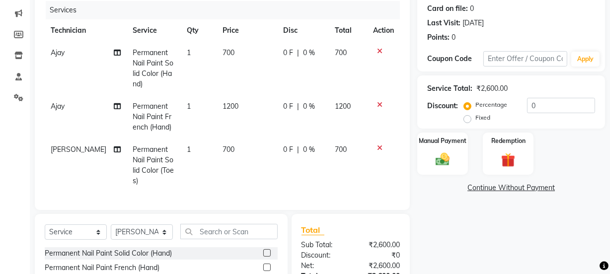
click at [285, 108] on span "0 F" at bounding box center [288, 106] width 10 height 10
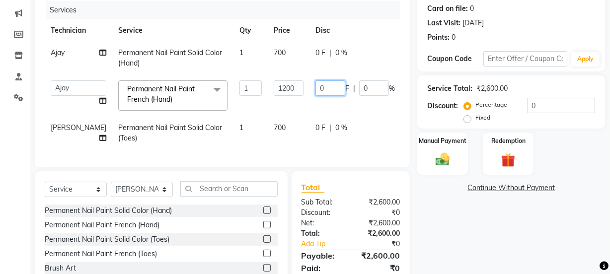
click at [315, 84] on input "0" at bounding box center [330, 87] width 30 height 15
type input "0700"
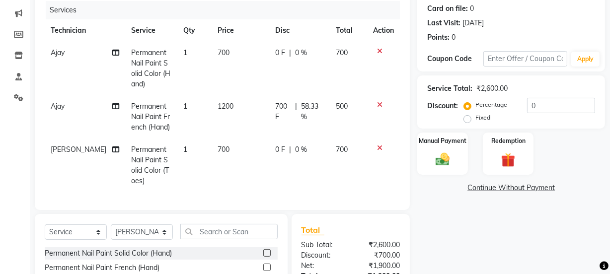
click at [314, 107] on td "700 F | 58.33 %" at bounding box center [299, 116] width 61 height 43
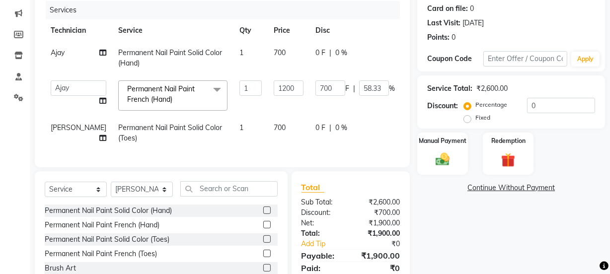
click at [315, 51] on span "0 F" at bounding box center [320, 53] width 10 height 10
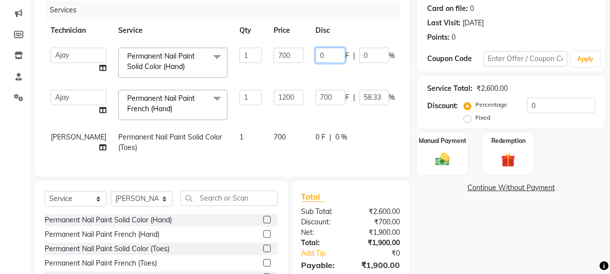
click at [315, 54] on input "0" at bounding box center [330, 55] width 30 height 15
type input "0200"
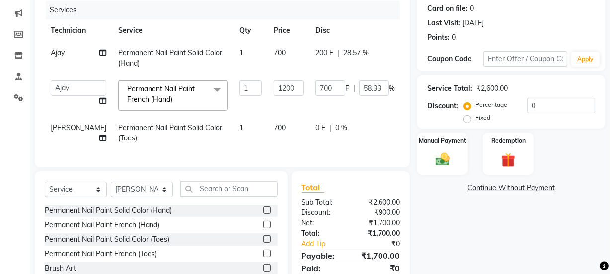
click at [309, 68] on td "200 F | 28.57 %" at bounding box center [354, 58] width 91 height 33
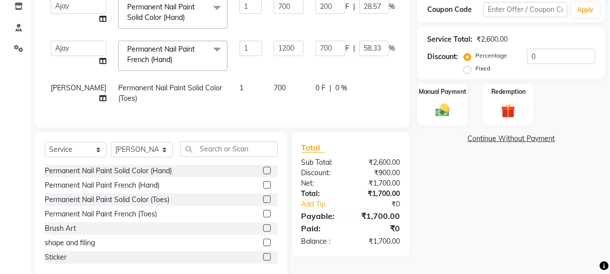
scroll to position [197, 0]
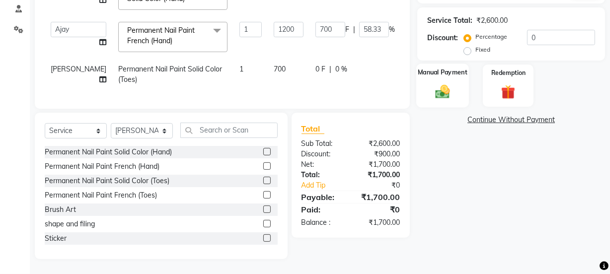
click at [436, 70] on div "Manual Payment" at bounding box center [442, 86] width 53 height 44
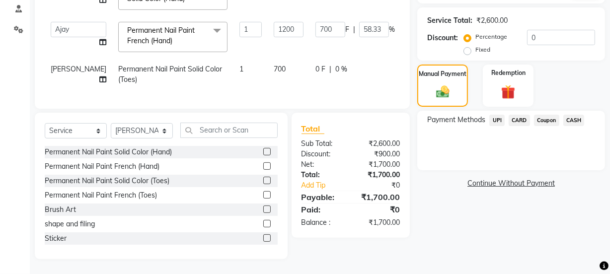
click at [570, 115] on span "CASH" at bounding box center [573, 120] width 21 height 11
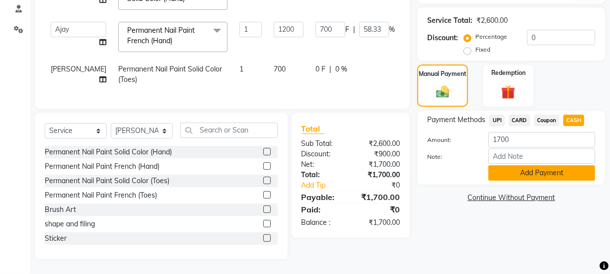
click at [540, 165] on button "Add Payment" at bounding box center [541, 172] width 107 height 15
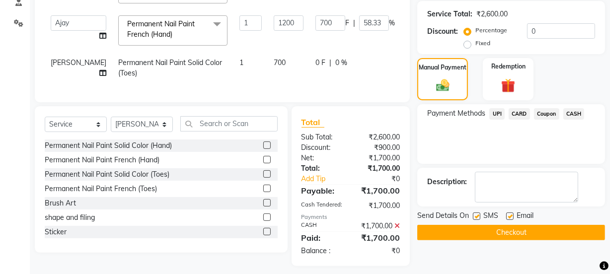
click at [507, 226] on button "Checkout" at bounding box center [511, 232] width 188 height 15
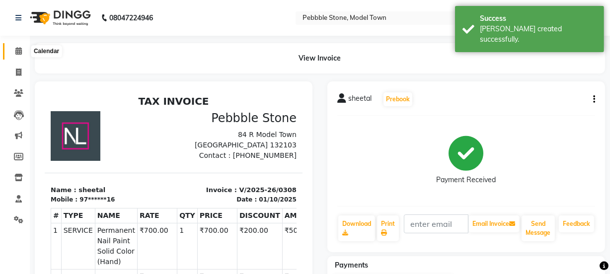
click at [17, 52] on icon at bounding box center [18, 50] width 6 height 7
